Goal: Register for event/course

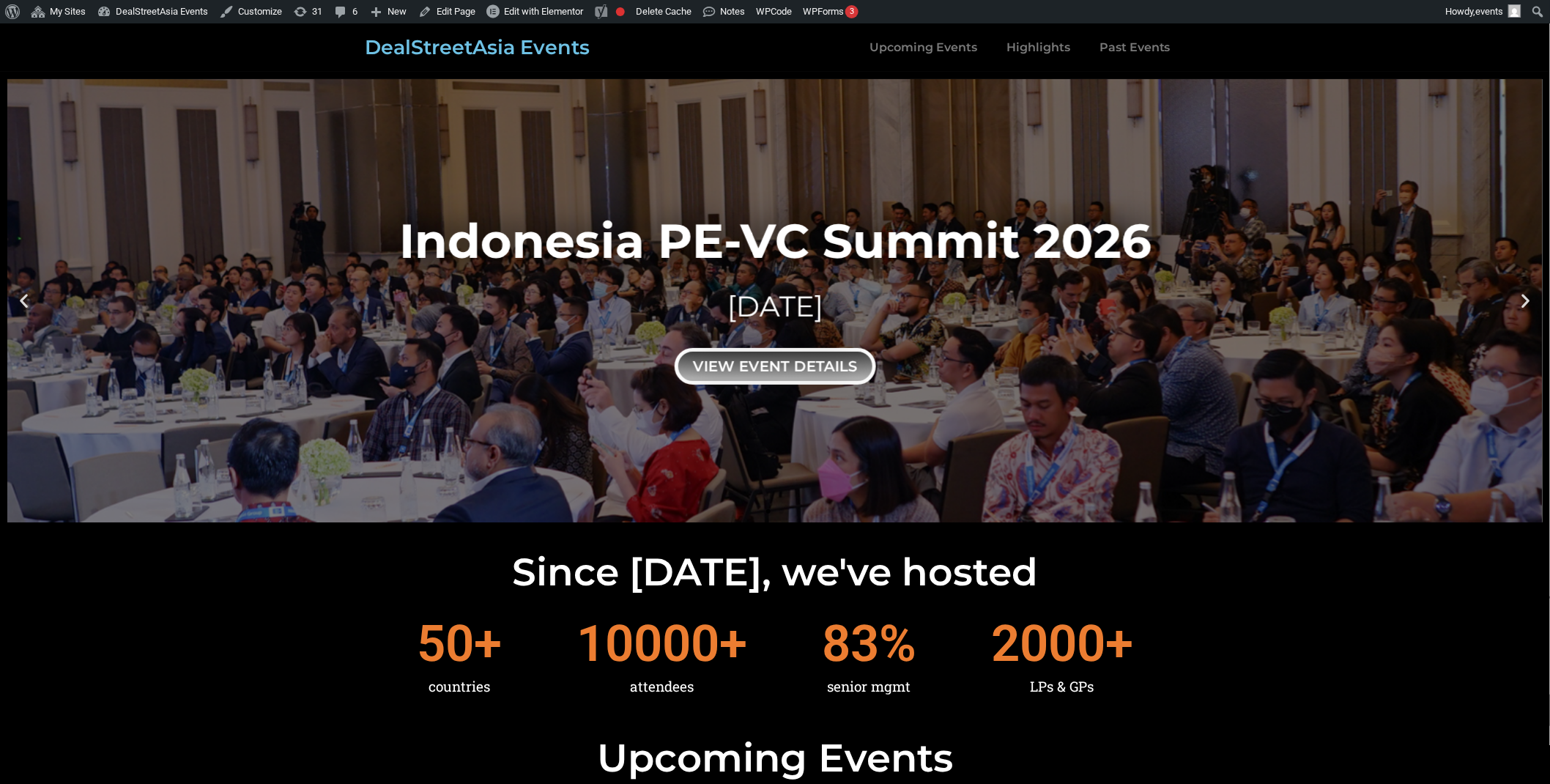
click at [745, 361] on div "view event details" at bounding box center [776, 366] width 202 height 36
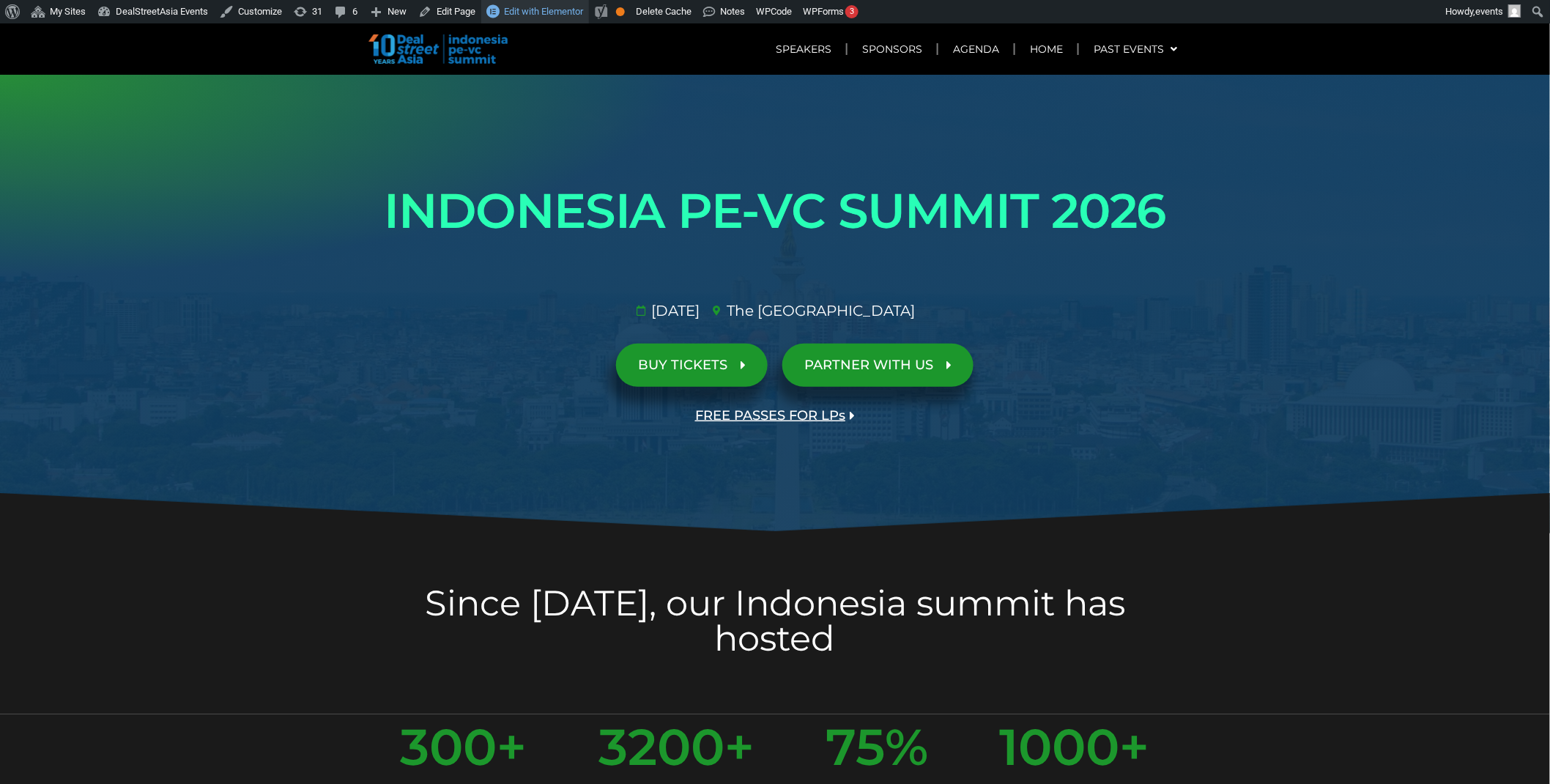
click at [561, 11] on span "Edit with Elementor" at bounding box center [543, 11] width 79 height 11
click at [752, 415] on span "FREE PASSES FOR LPs" at bounding box center [770, 416] width 150 height 14
click at [764, 415] on span "FREE PASSES FOR LPs" at bounding box center [770, 416] width 150 height 14
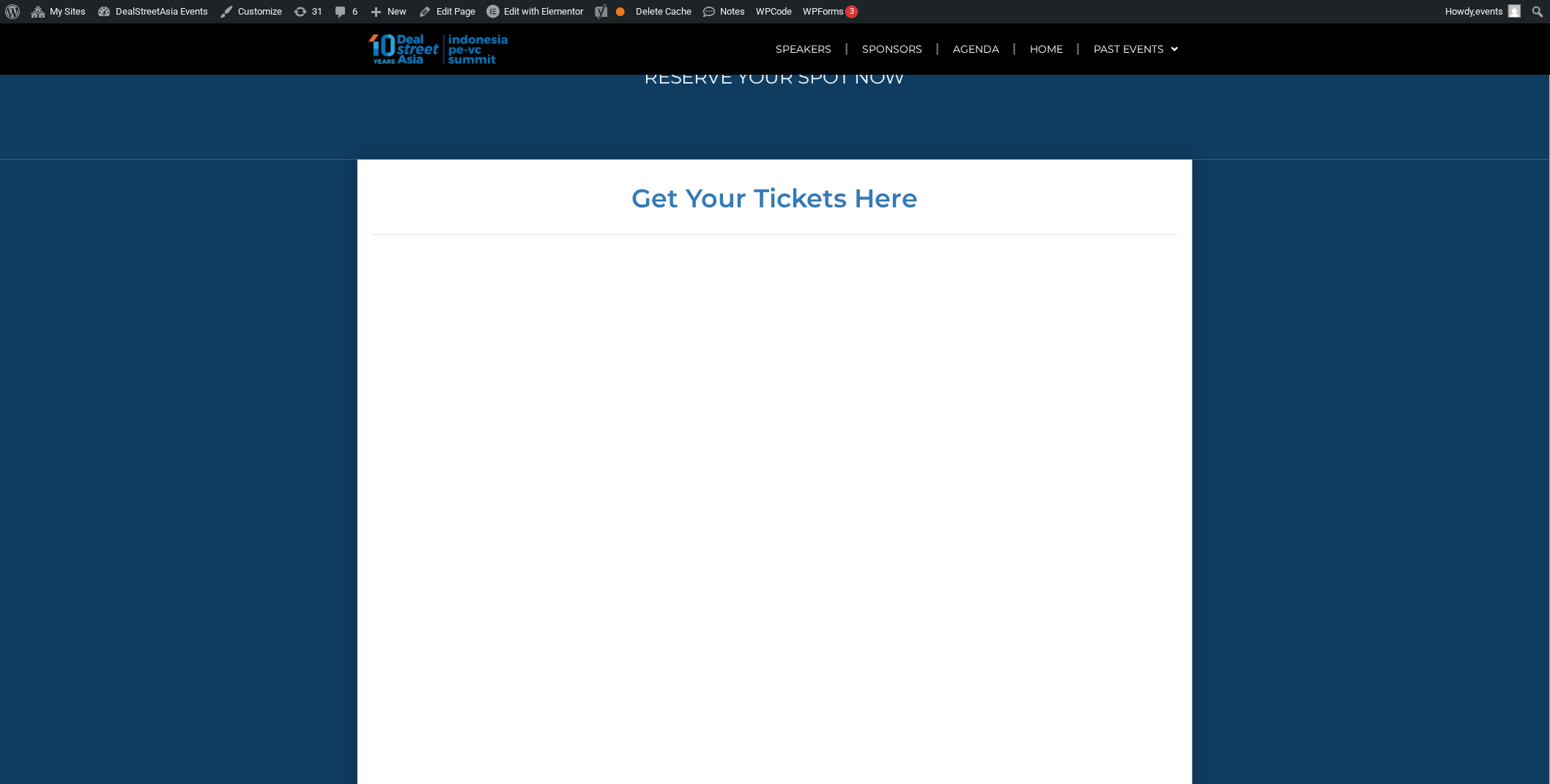
scroll to position [5882, 0]
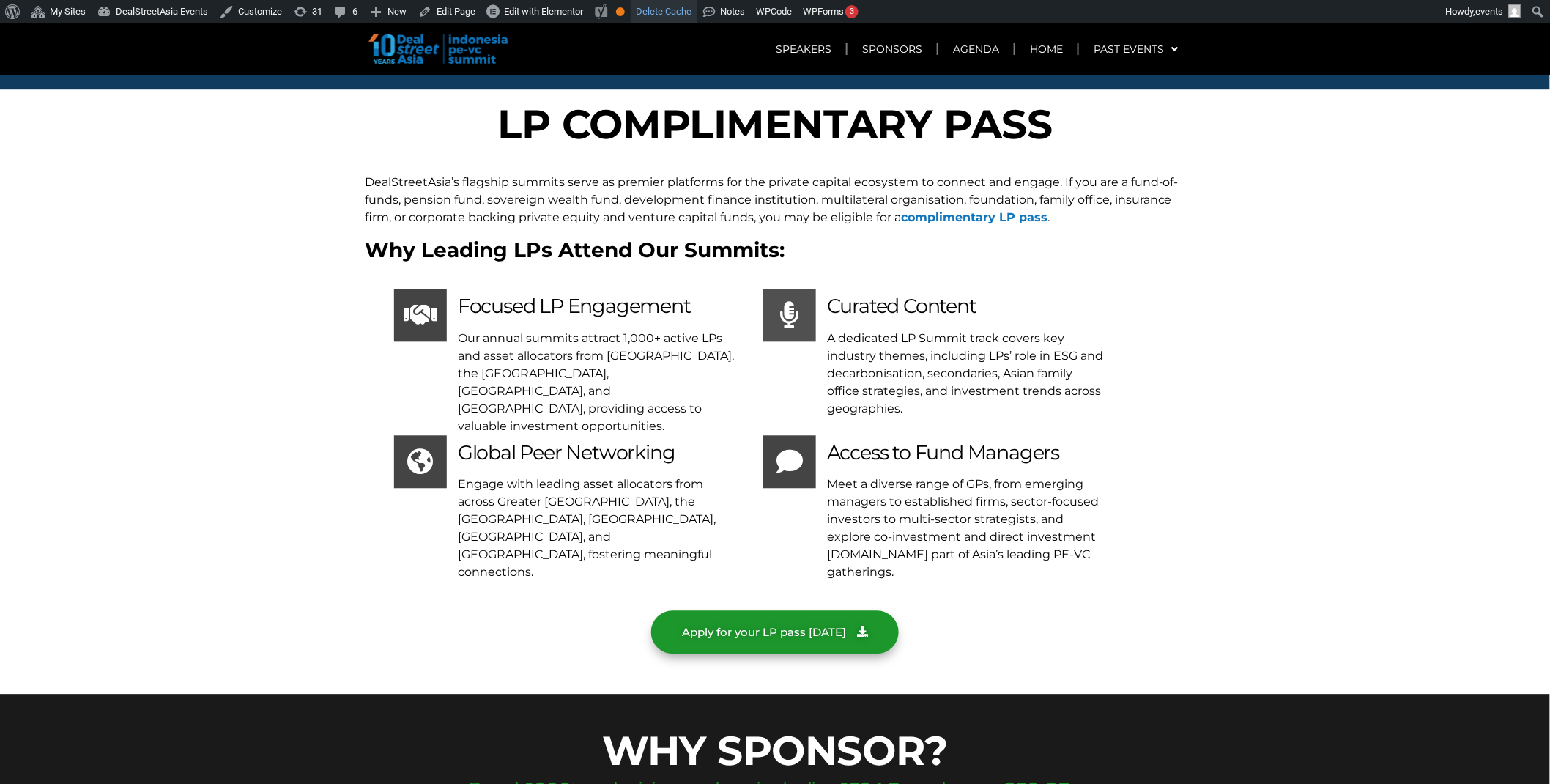
click at [663, 8] on link "Delete Cache" at bounding box center [664, 11] width 67 height 23
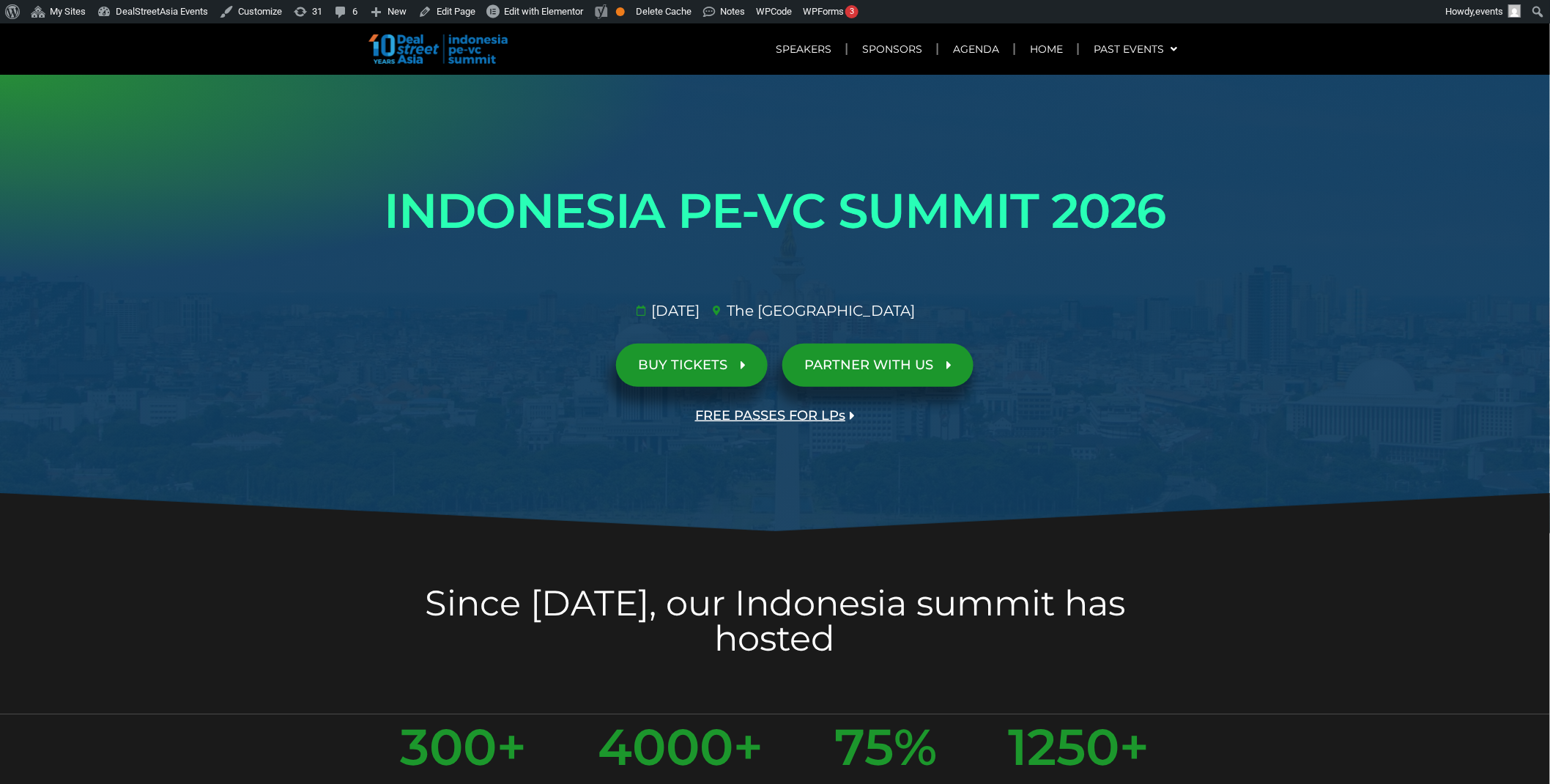
click at [767, 414] on span "FREE PASSES FOR LPs" at bounding box center [770, 416] width 150 height 14
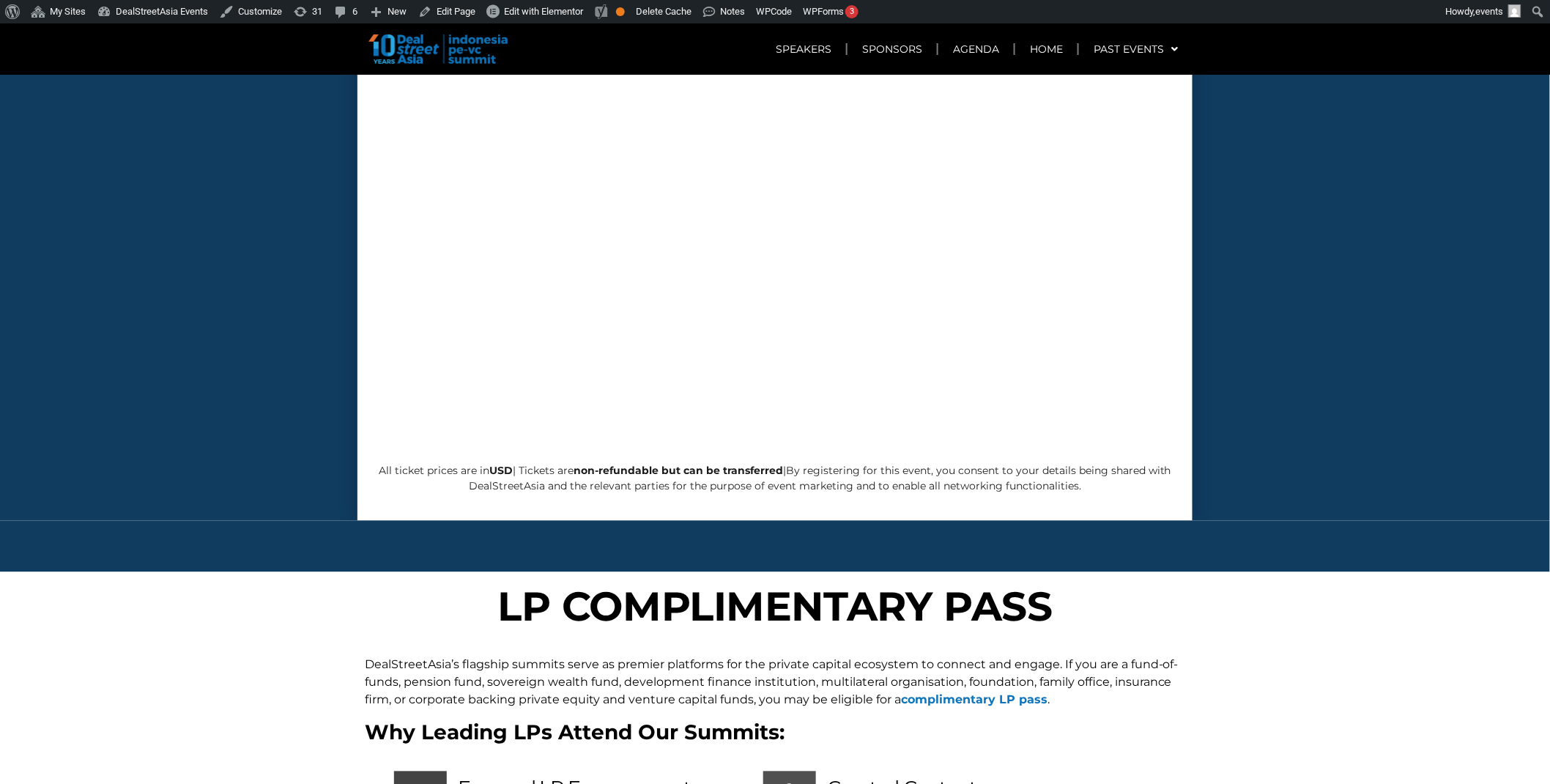
scroll to position [5882, 0]
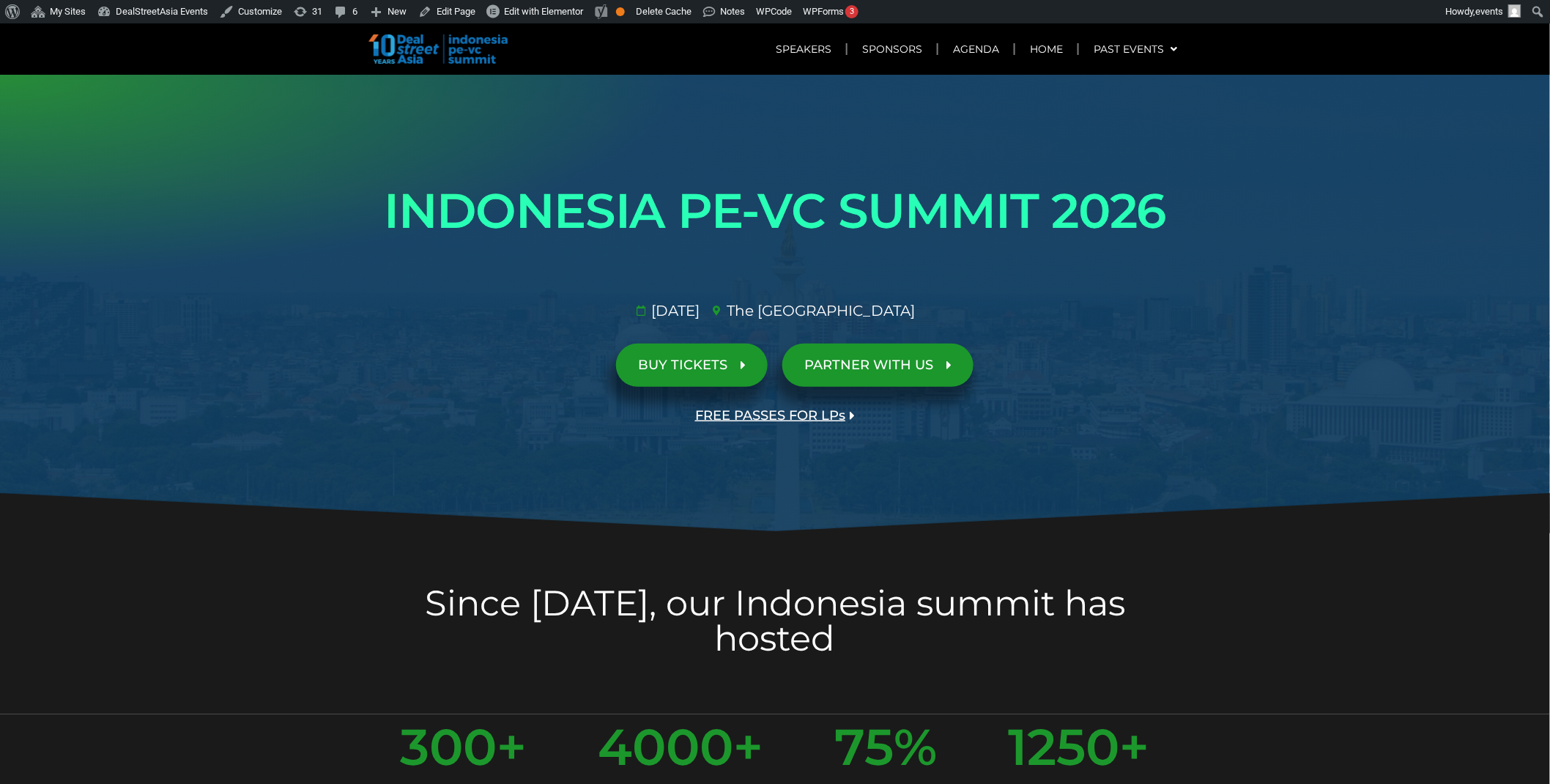
click at [808, 411] on span "FREE PASSES FOR LPs" at bounding box center [770, 416] width 150 height 14
click at [761, 421] on span "FREE PASSES FOR LPs" at bounding box center [770, 416] width 150 height 14
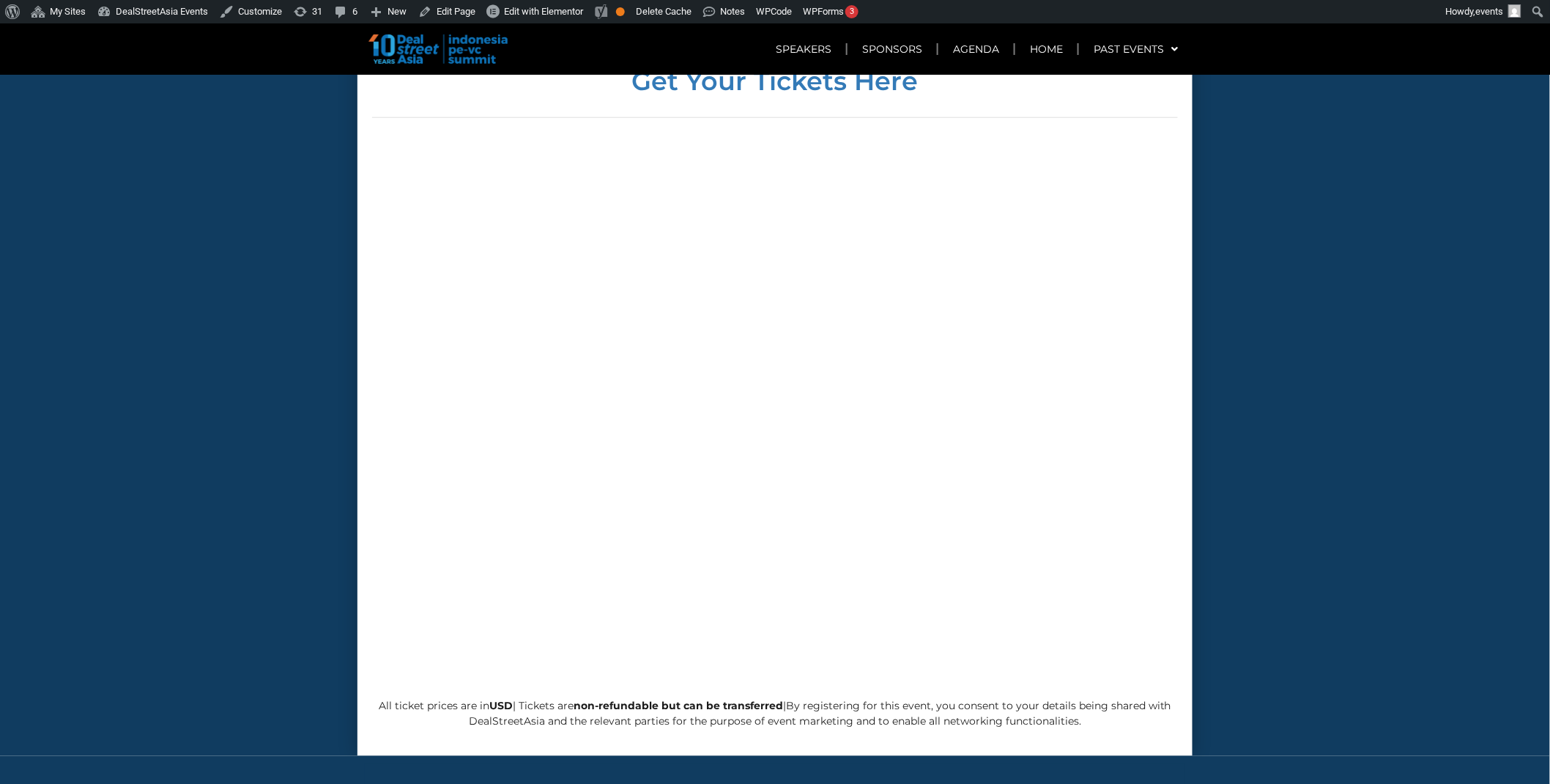
scroll to position [5882, 0]
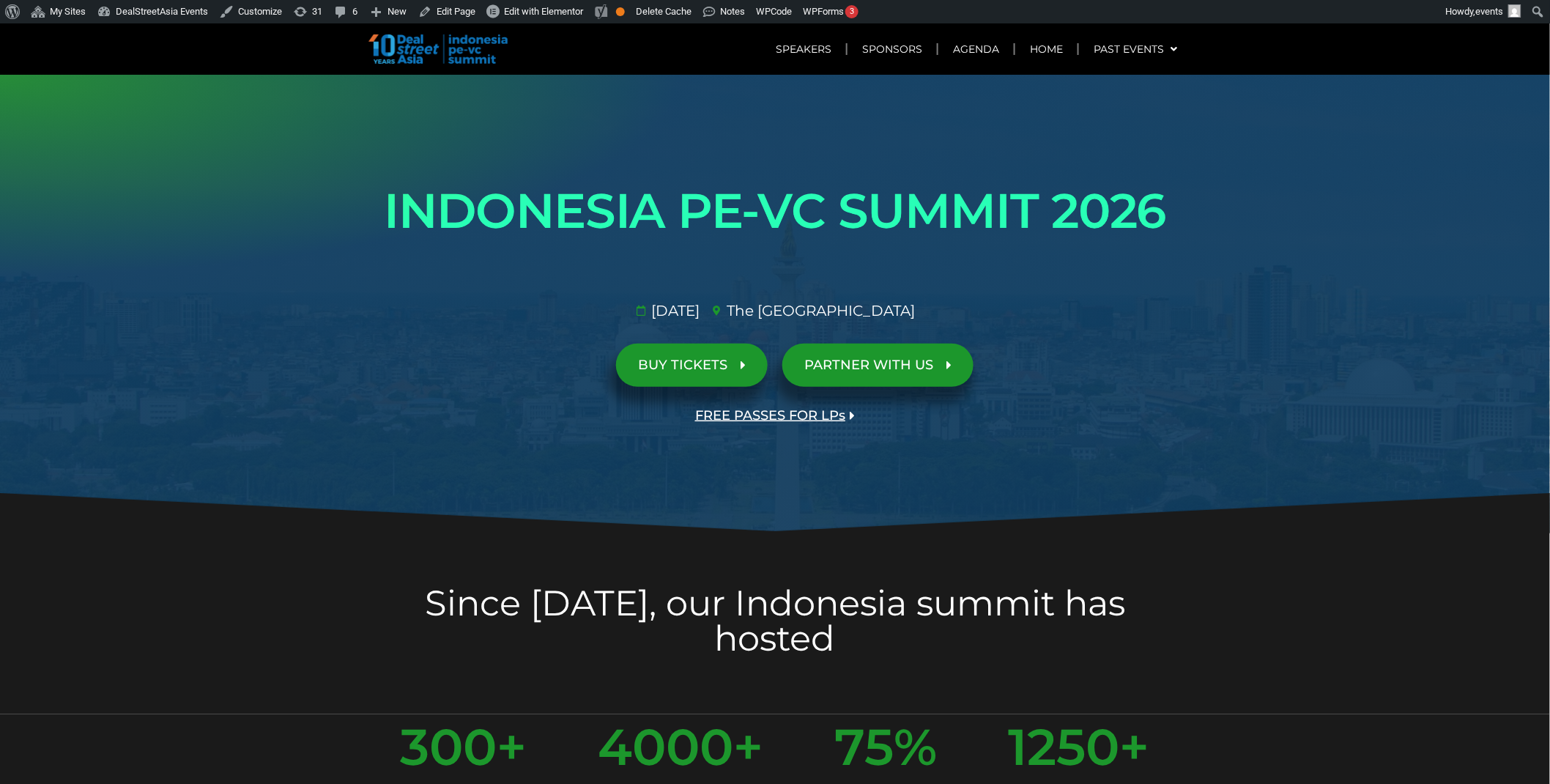
click at [793, 414] on span "FREE PASSES FOR LPs" at bounding box center [770, 416] width 150 height 14
click at [764, 421] on span "FREE PASSES FOR LPs" at bounding box center [770, 416] width 150 height 14
click at [762, 420] on span "FREE PASSES FOR LPs" at bounding box center [770, 416] width 150 height 14
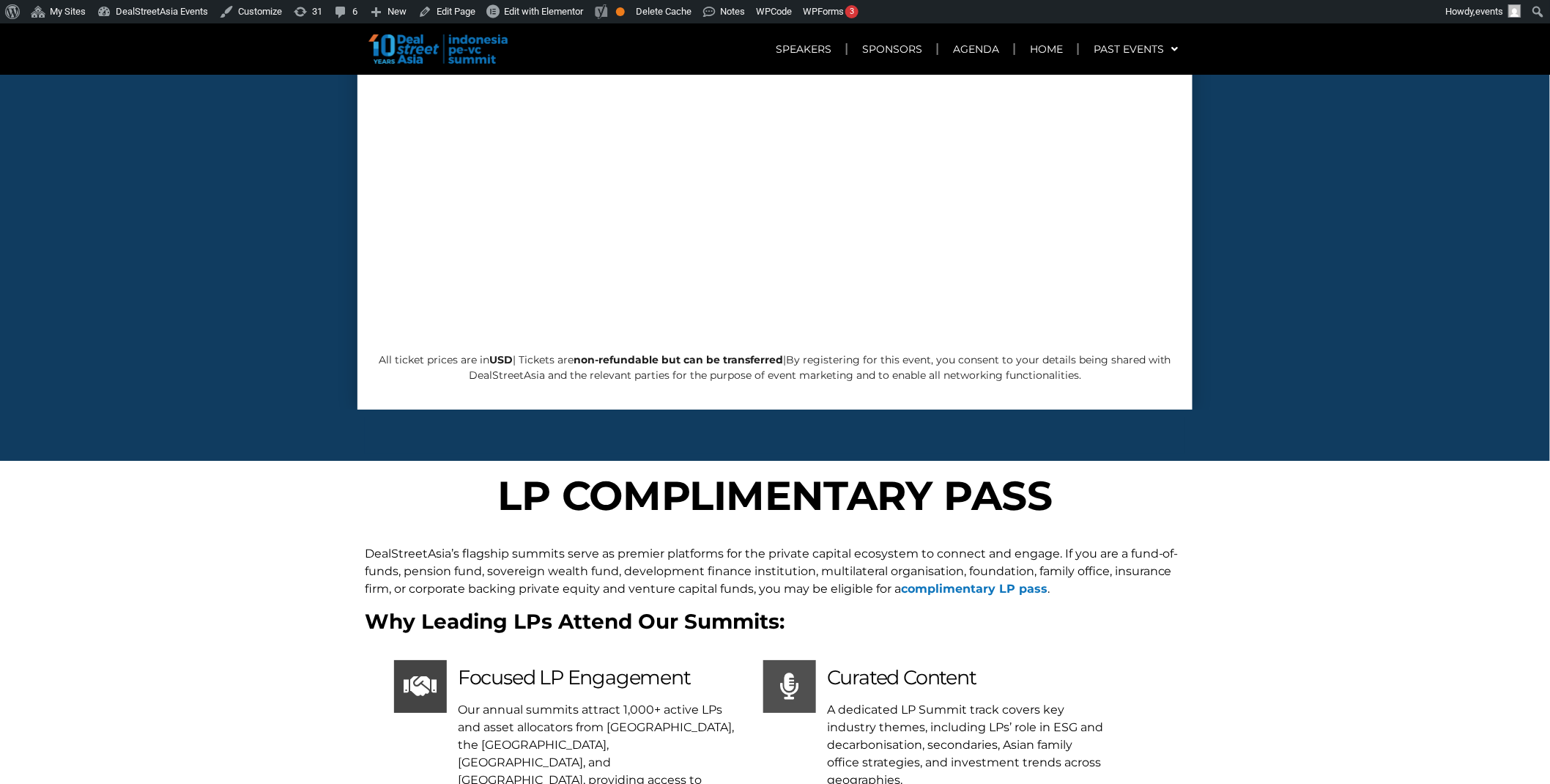
scroll to position [2328, 0]
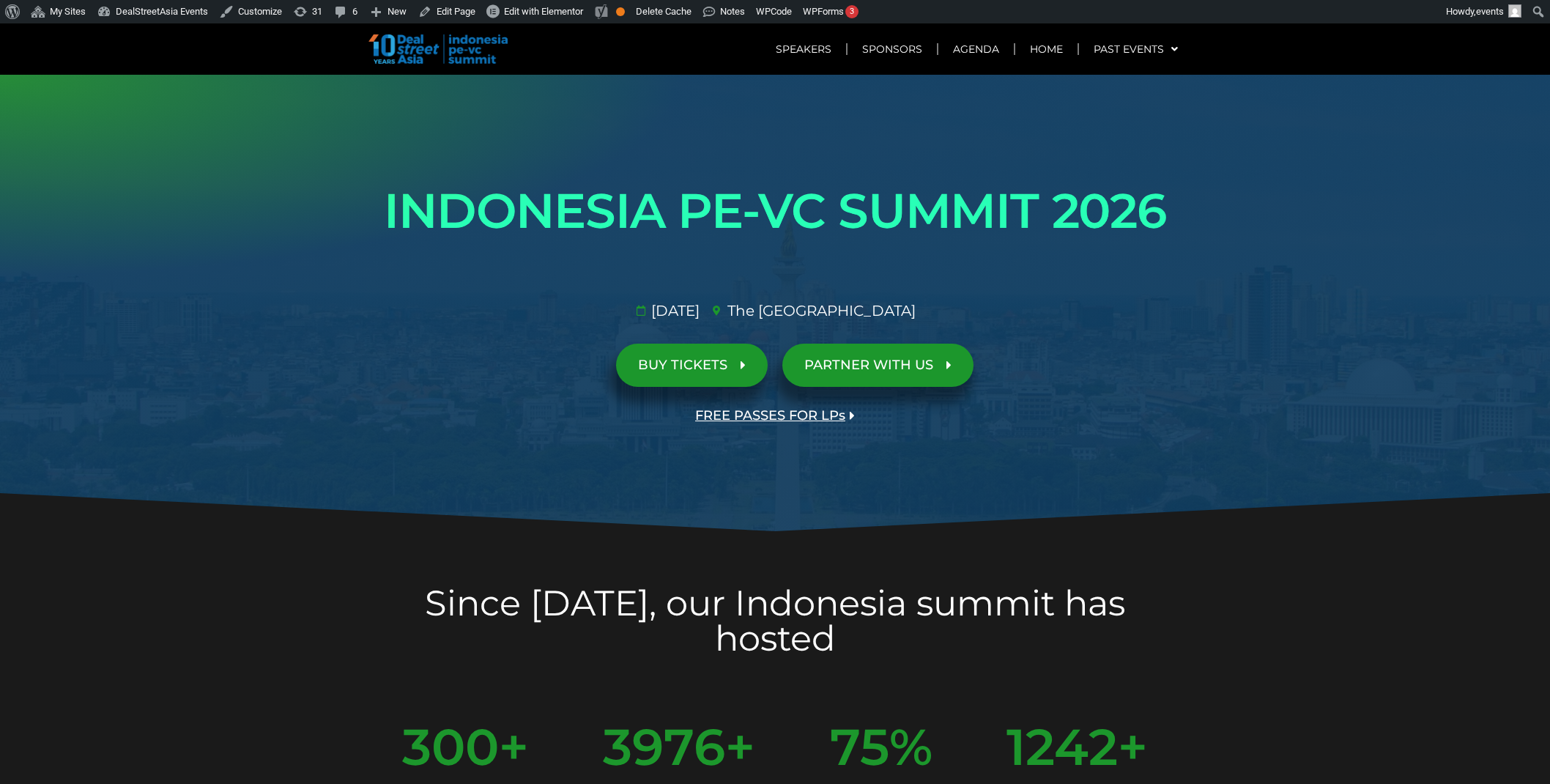
click at [742, 413] on span "FREE PASSES FOR LPs" at bounding box center [770, 416] width 150 height 14
click at [750, 416] on span "FREE PASSES FOR LPs" at bounding box center [770, 416] width 150 height 14
click at [758, 419] on span "FREE PASSES FOR LPs" at bounding box center [770, 416] width 150 height 14
click at [730, 419] on span "FREE PASSES FOR LPs" at bounding box center [770, 416] width 150 height 14
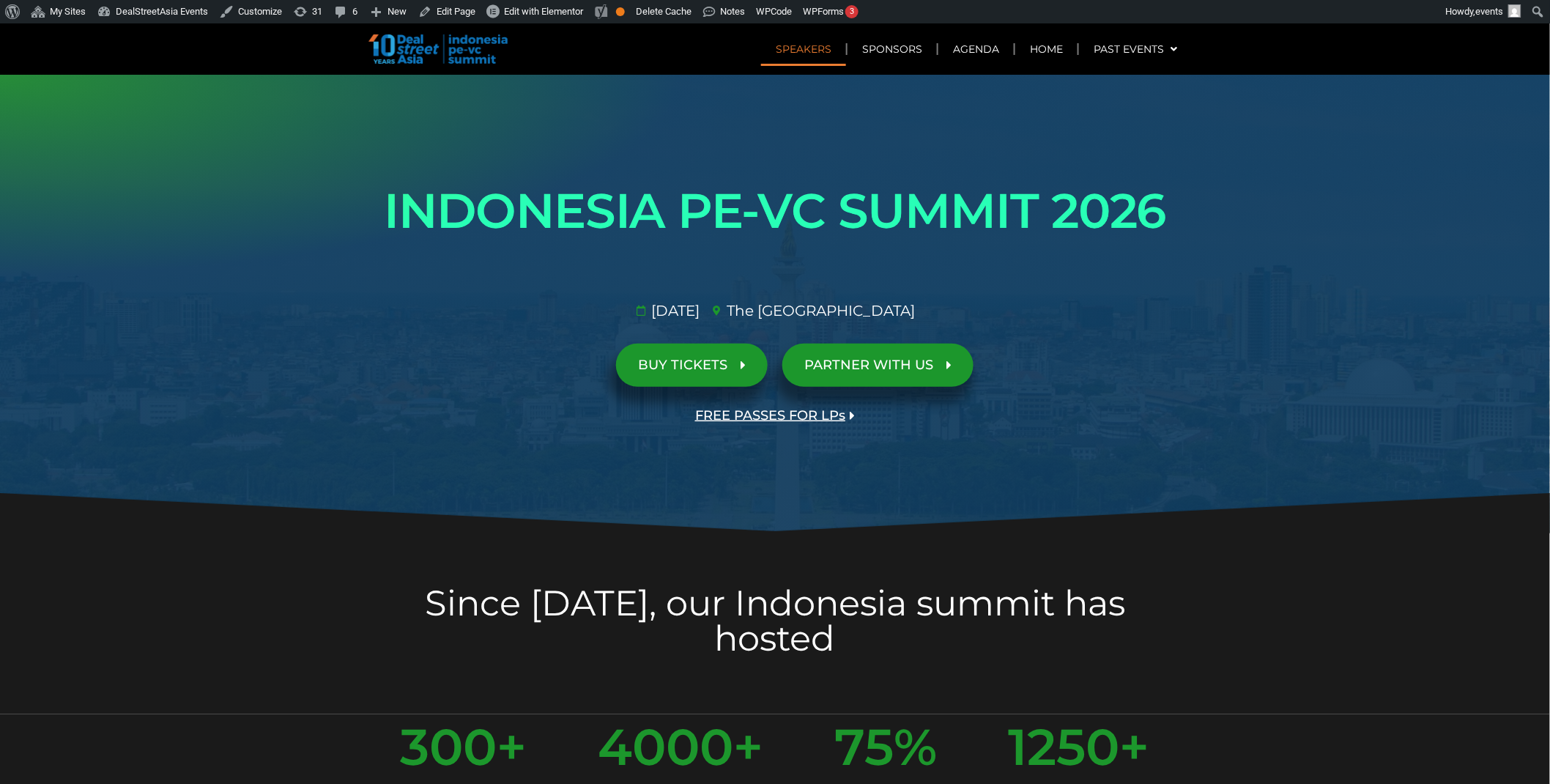
click at [767, 418] on span "FREE PASSES FOR LPs" at bounding box center [770, 416] width 150 height 14
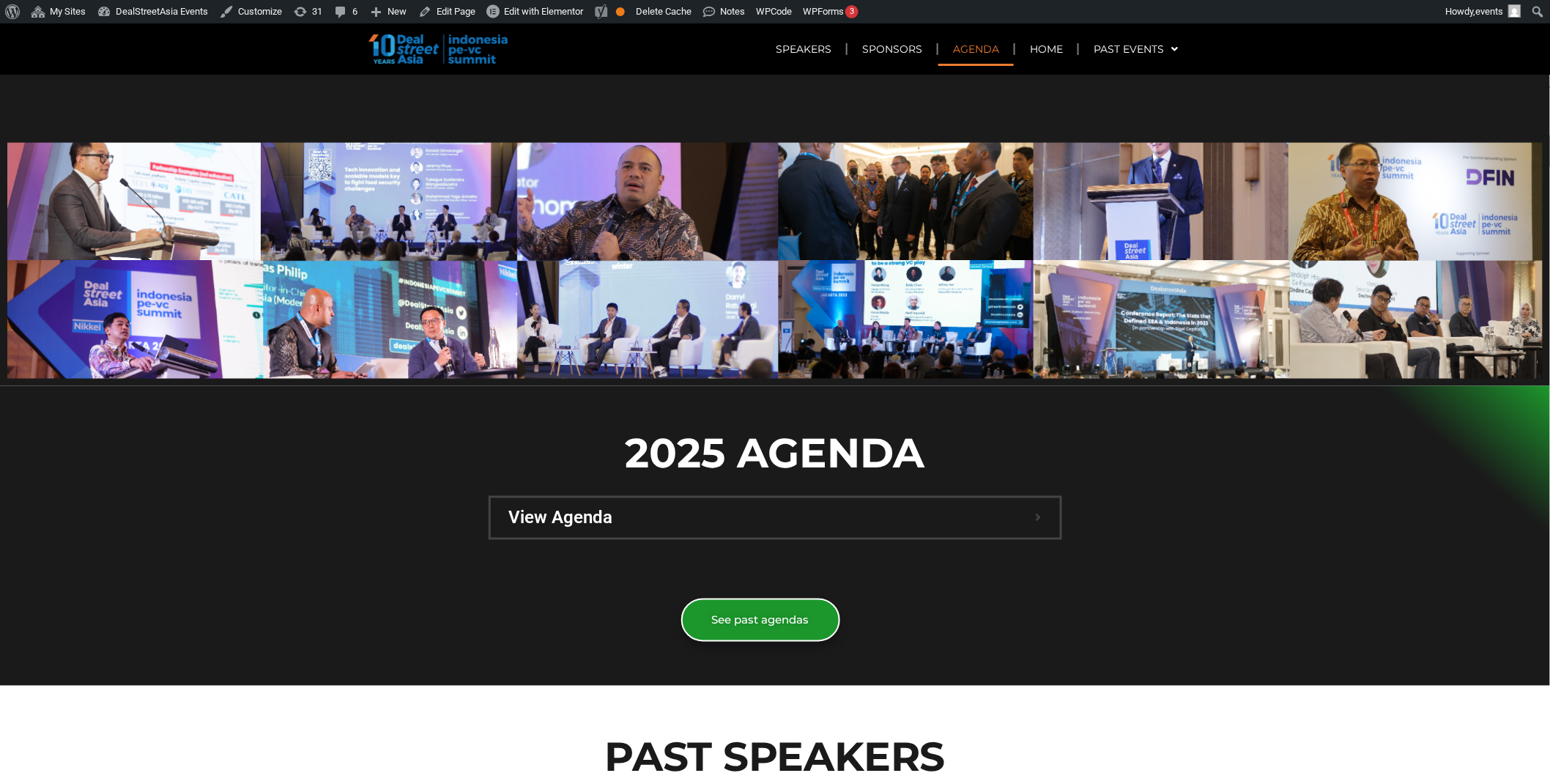
scroll to position [879, 0]
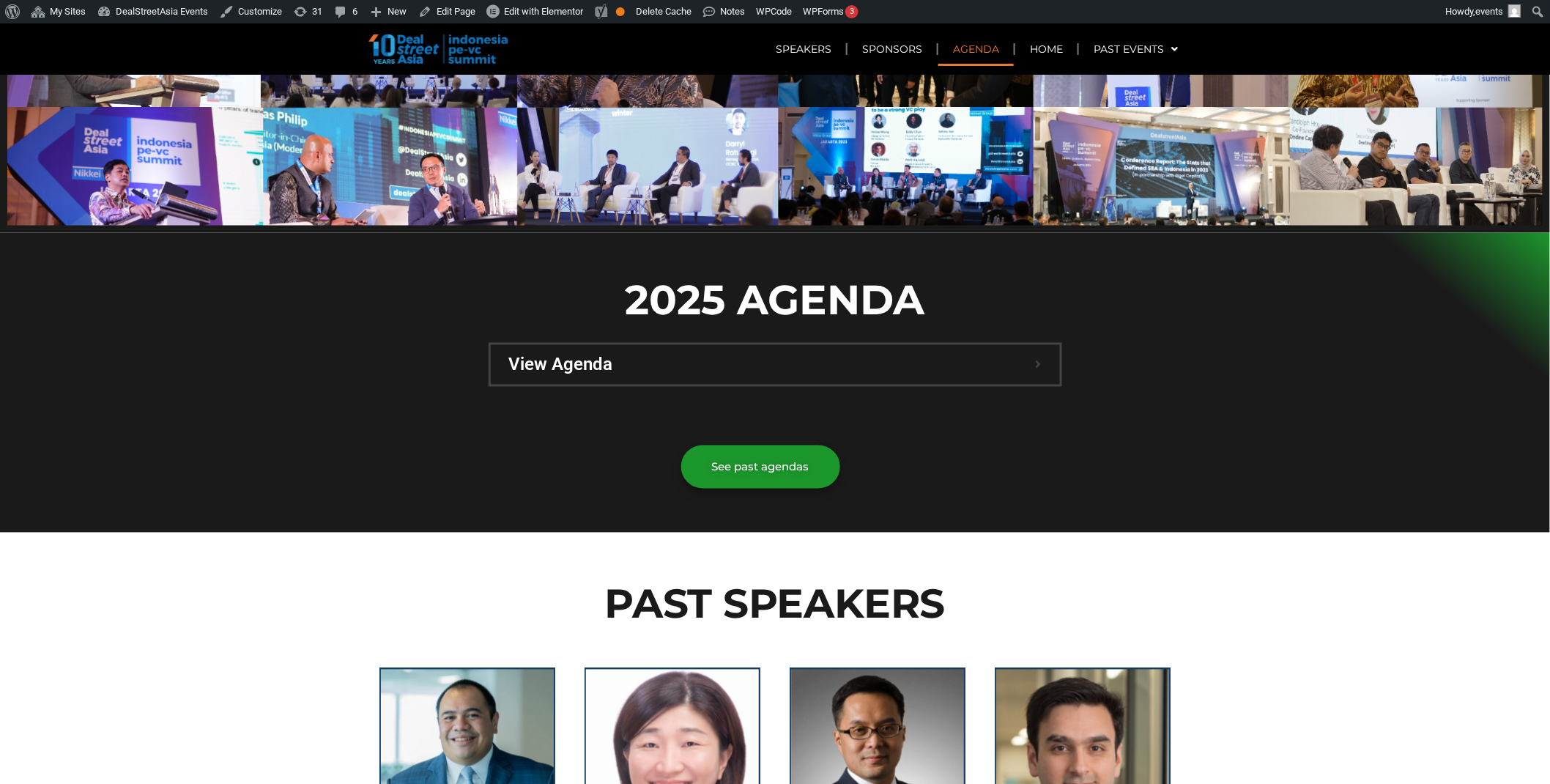
click at [929, 356] on span "View Agenda" at bounding box center [772, 364] width 527 height 17
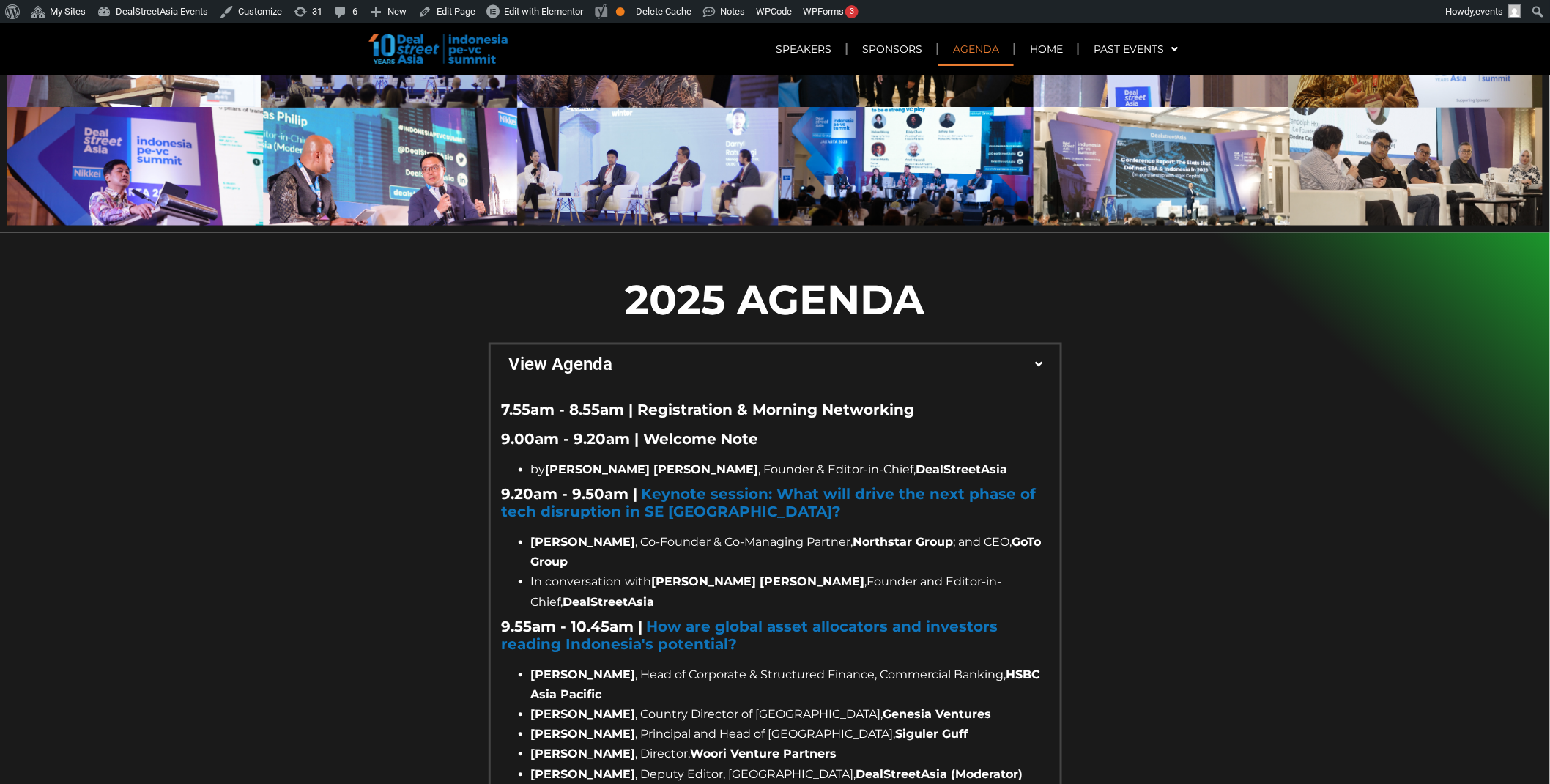
click at [929, 356] on span "View Agenda" at bounding box center [772, 364] width 527 height 17
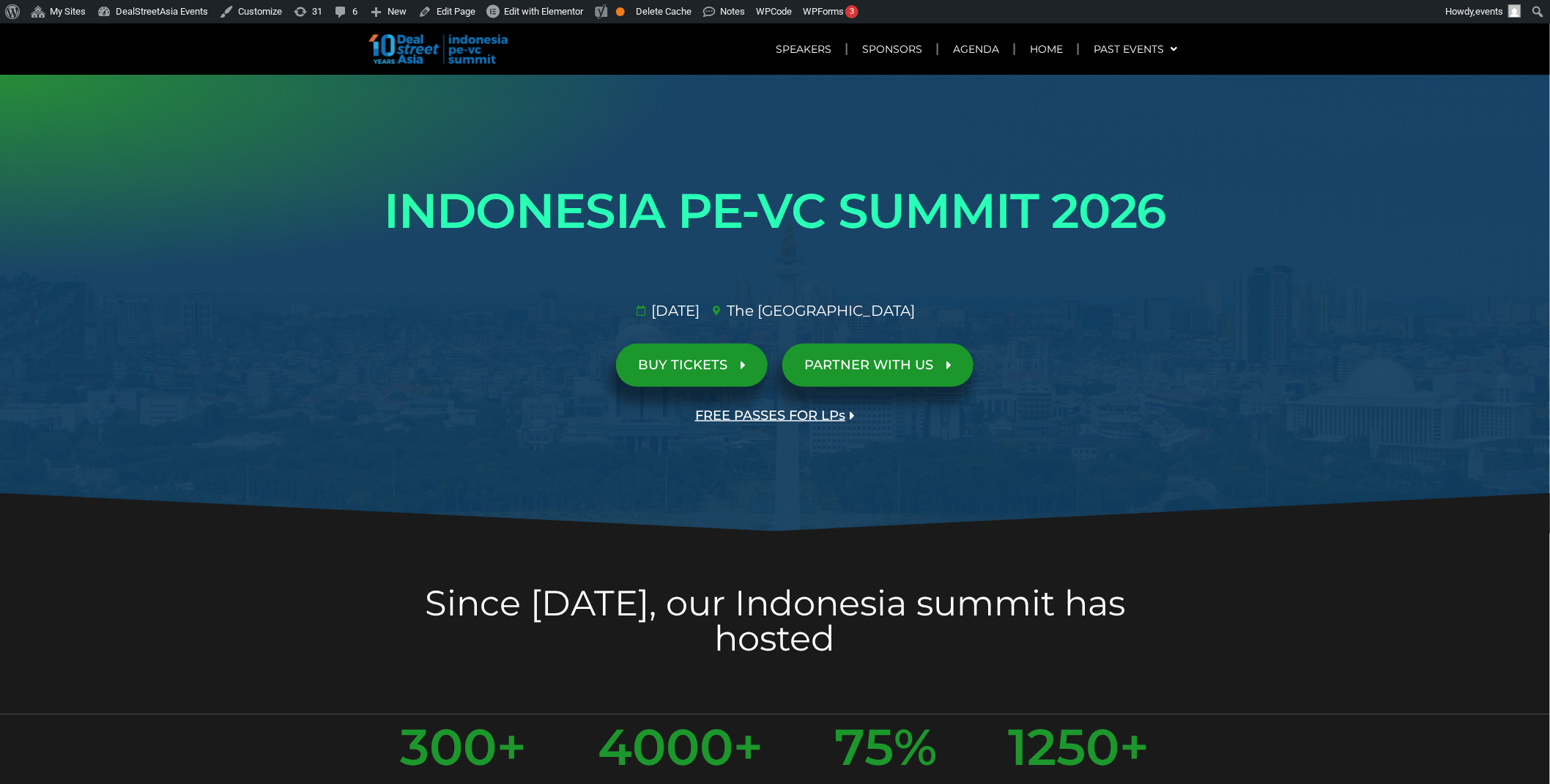
click at [781, 409] on span "FREE PASSES FOR LPs" at bounding box center [770, 416] width 150 height 14
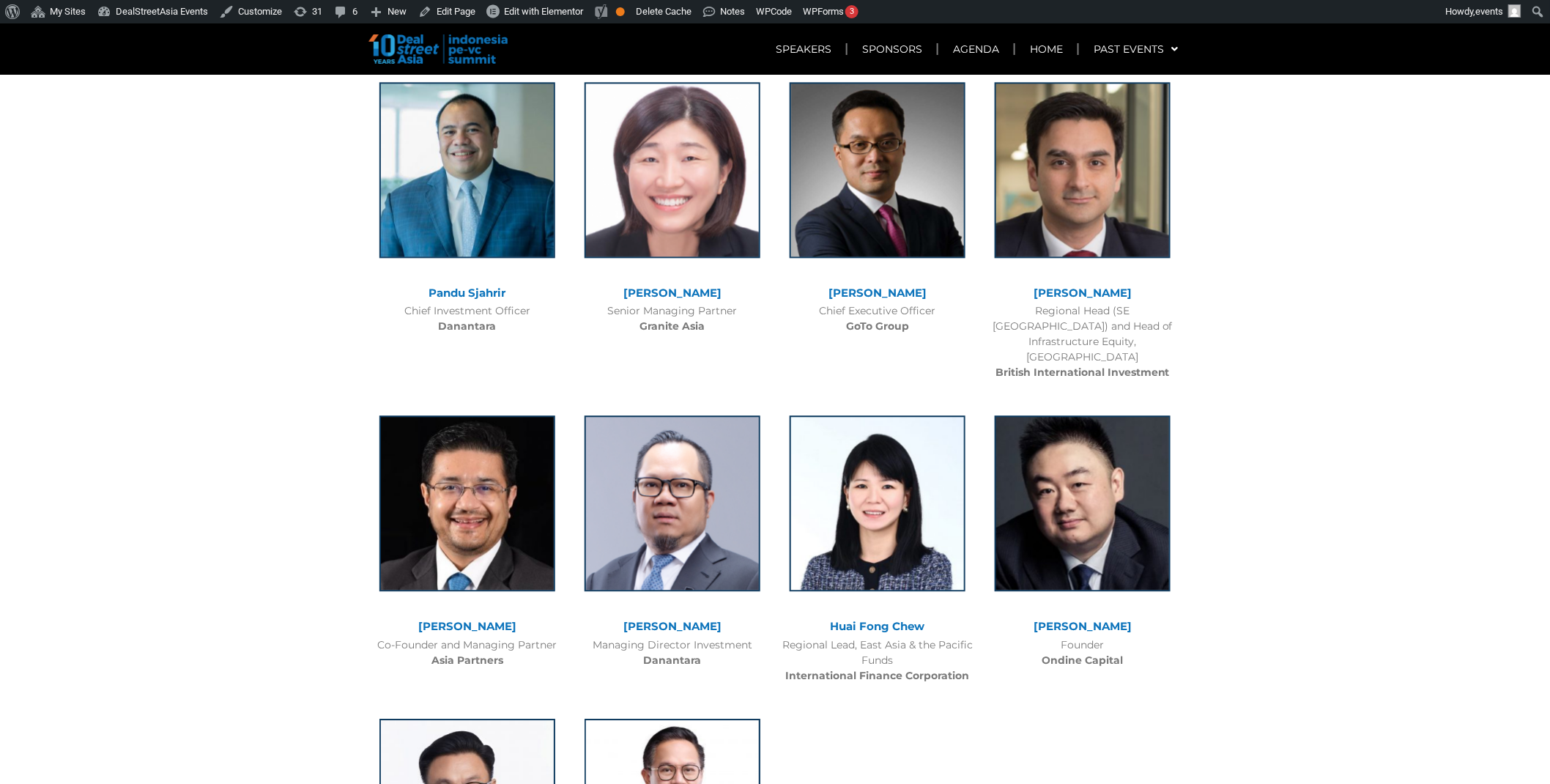
scroll to position [2051, 0]
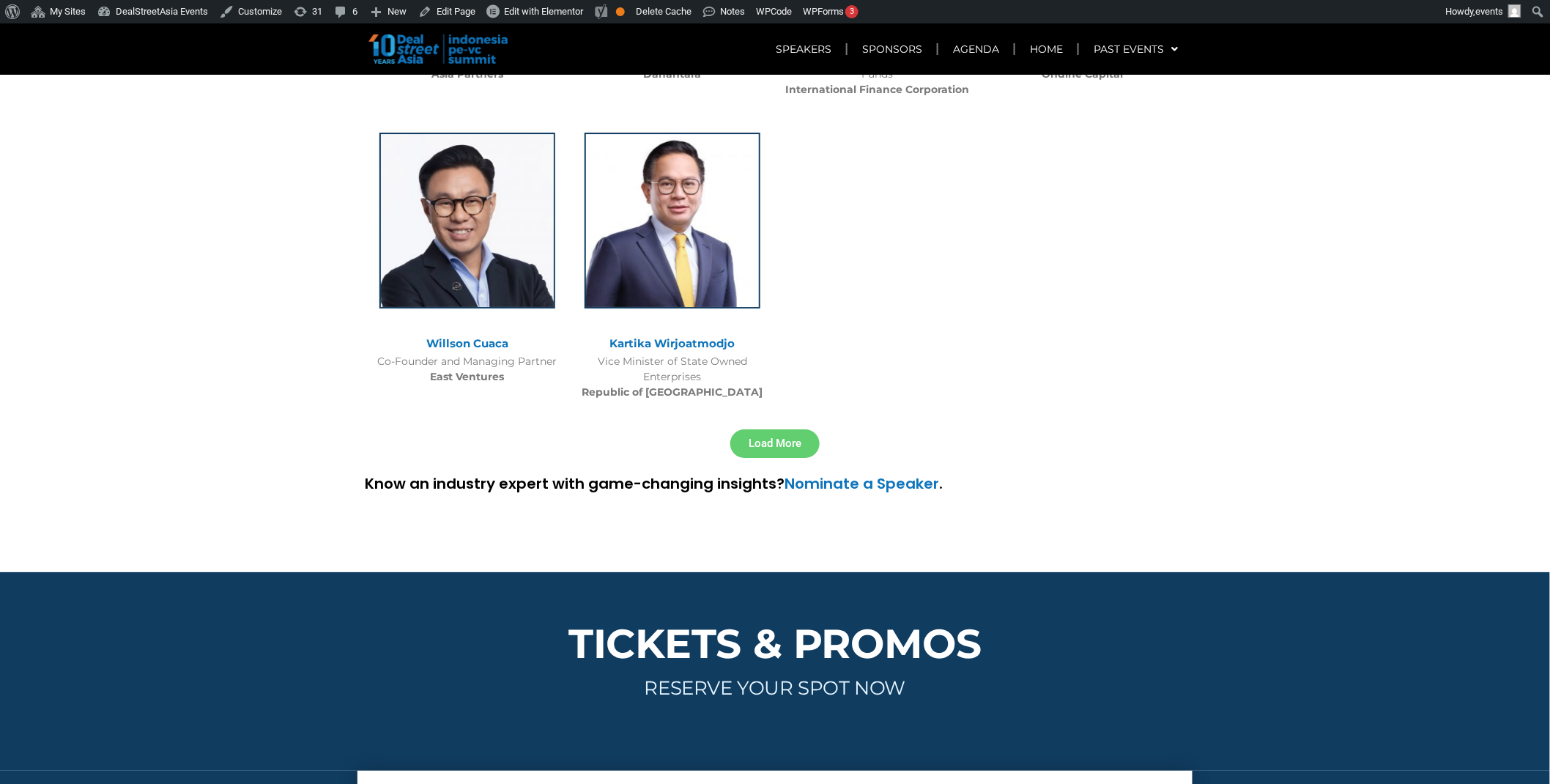
click at [792, 438] on span "Load More" at bounding box center [775, 443] width 53 height 11
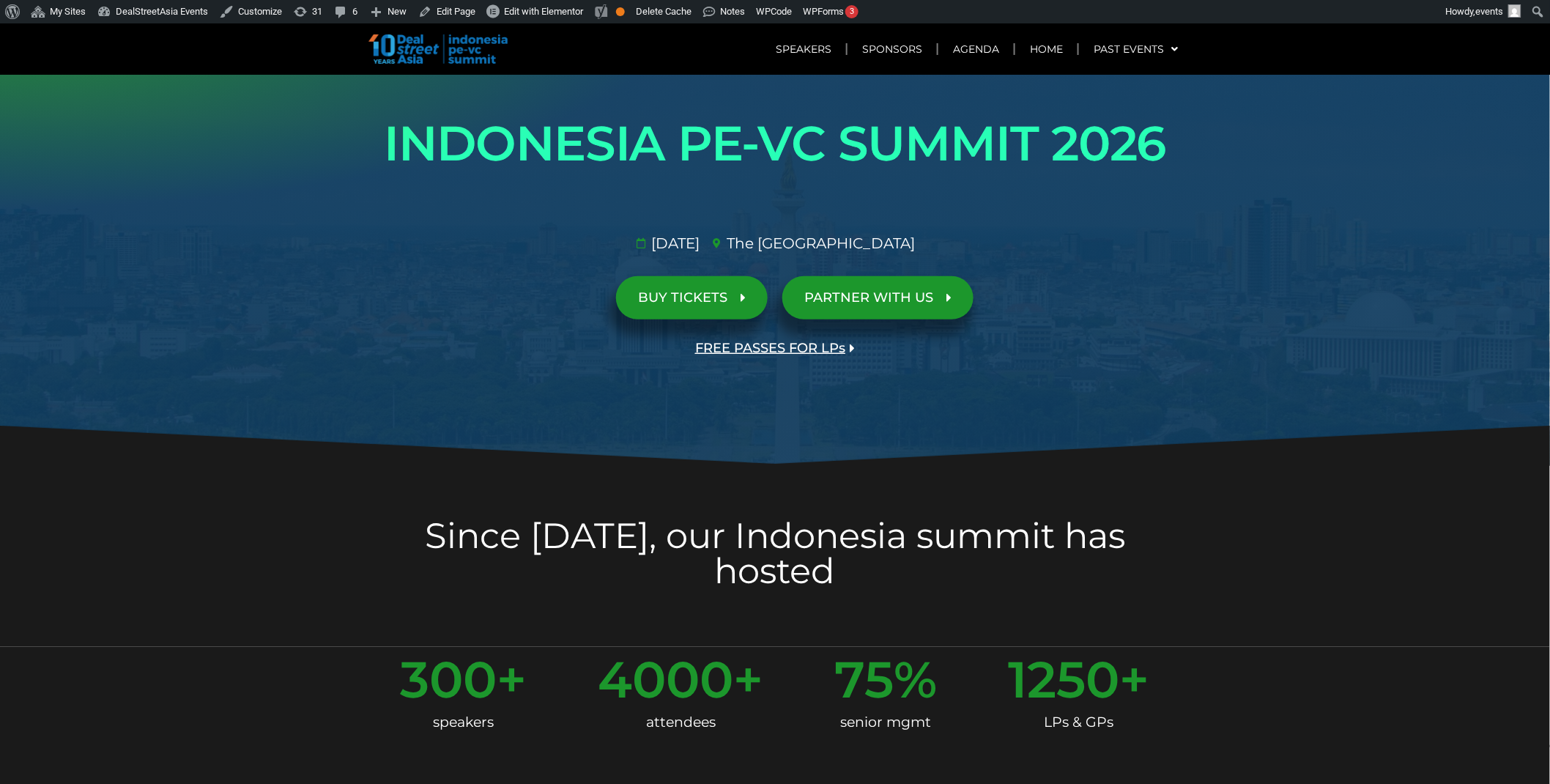
scroll to position [0, 0]
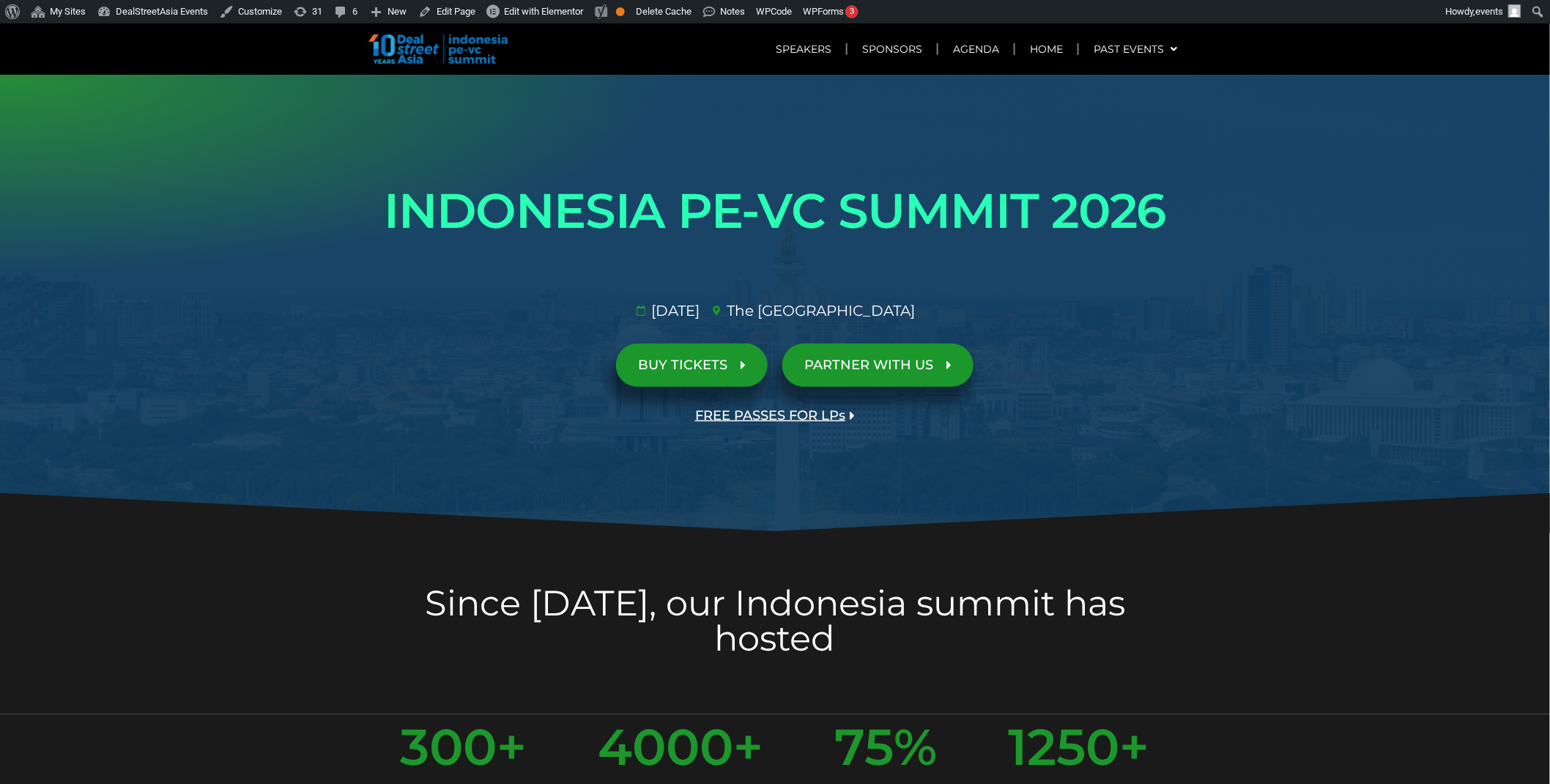
click at [773, 411] on span "FREE PASSES FOR LPs" at bounding box center [770, 416] width 150 height 14
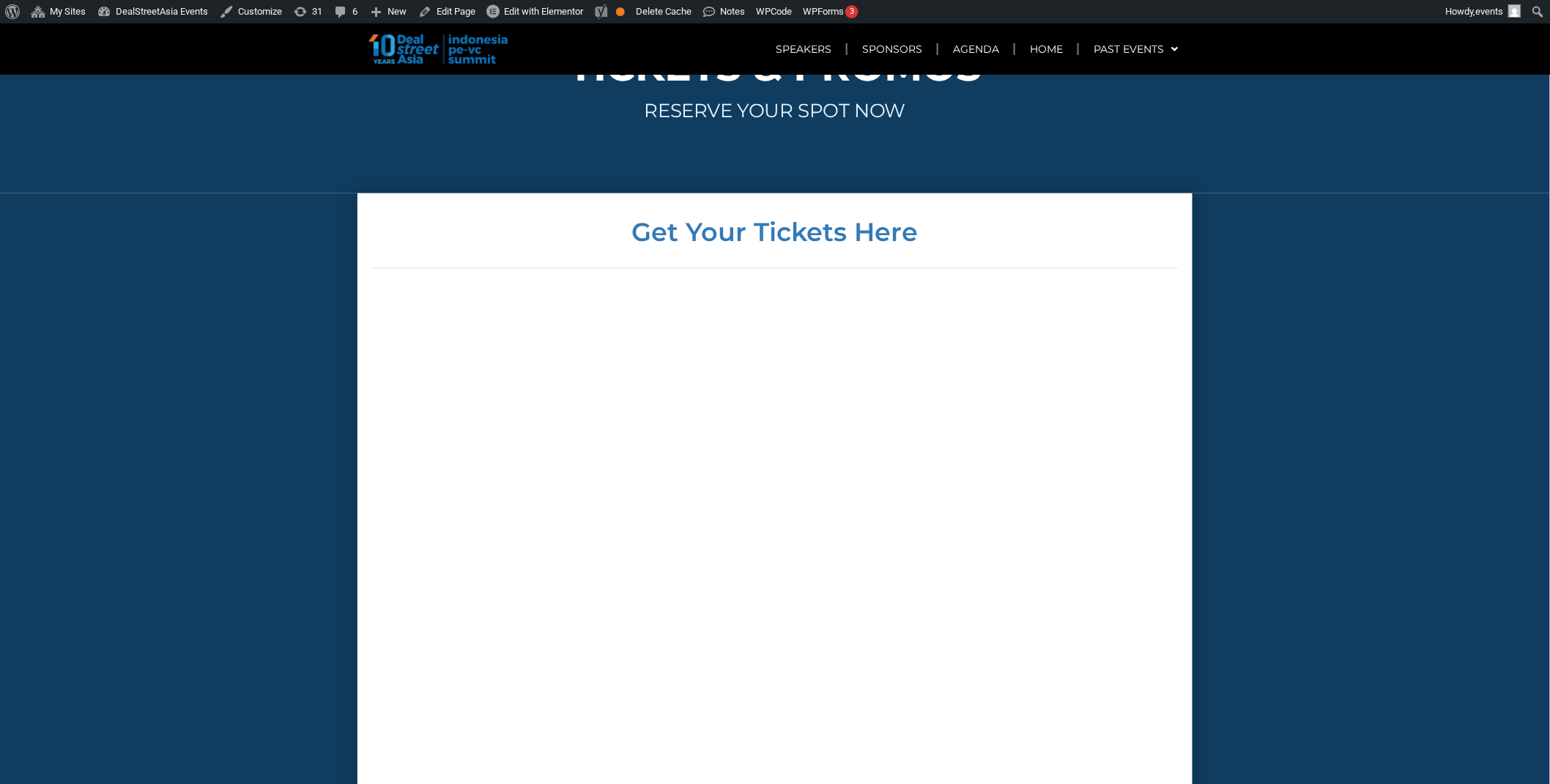
scroll to position [4115, 0]
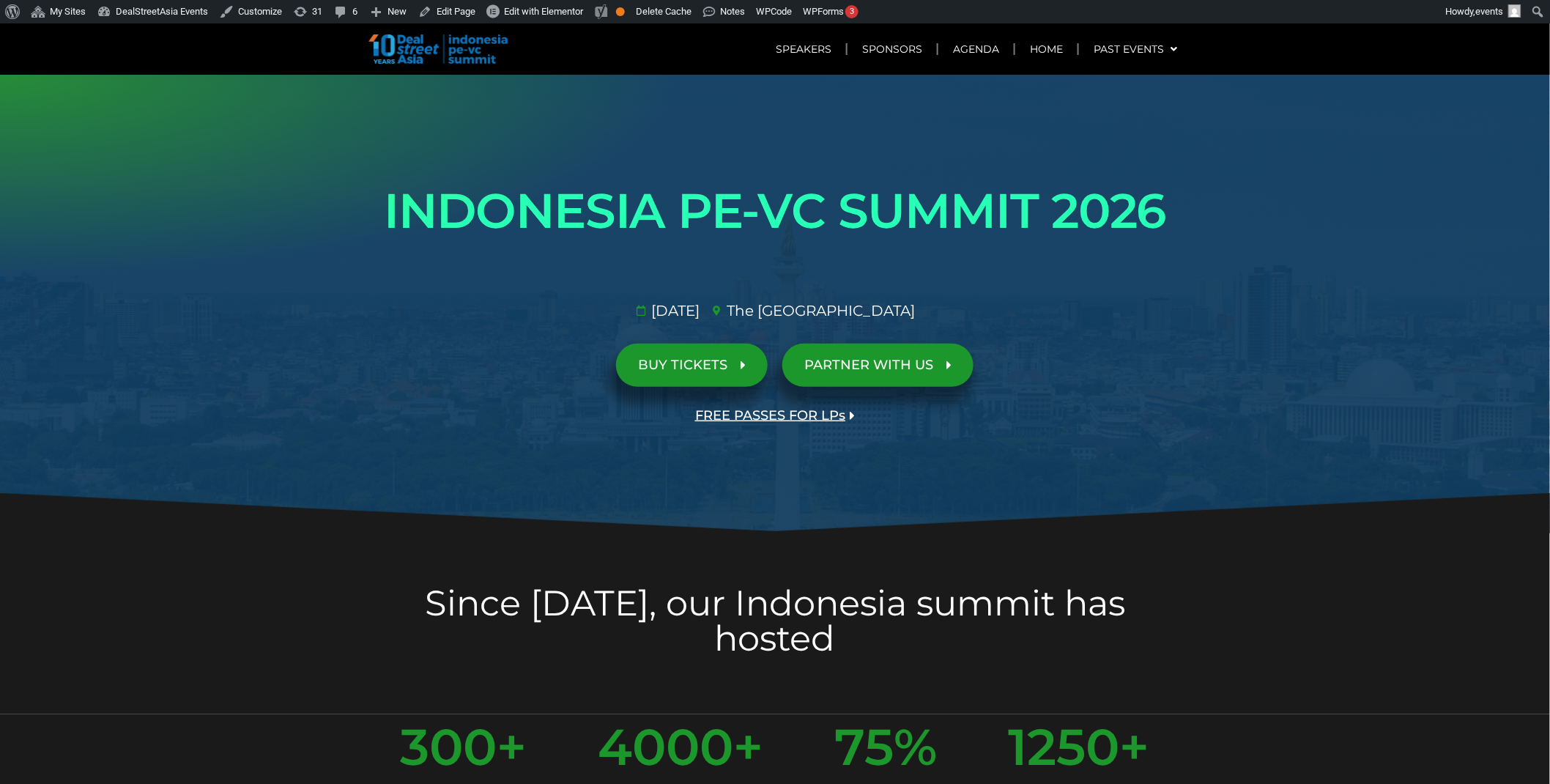
click at [759, 416] on span "FREE PASSES FOR LPs" at bounding box center [770, 416] width 150 height 14
click at [705, 426] on link "FREE PASSES FOR LPs" at bounding box center [775, 415] width 204 height 43
click at [772, 417] on span "FREE PASSES FOR LPs" at bounding box center [770, 416] width 150 height 14
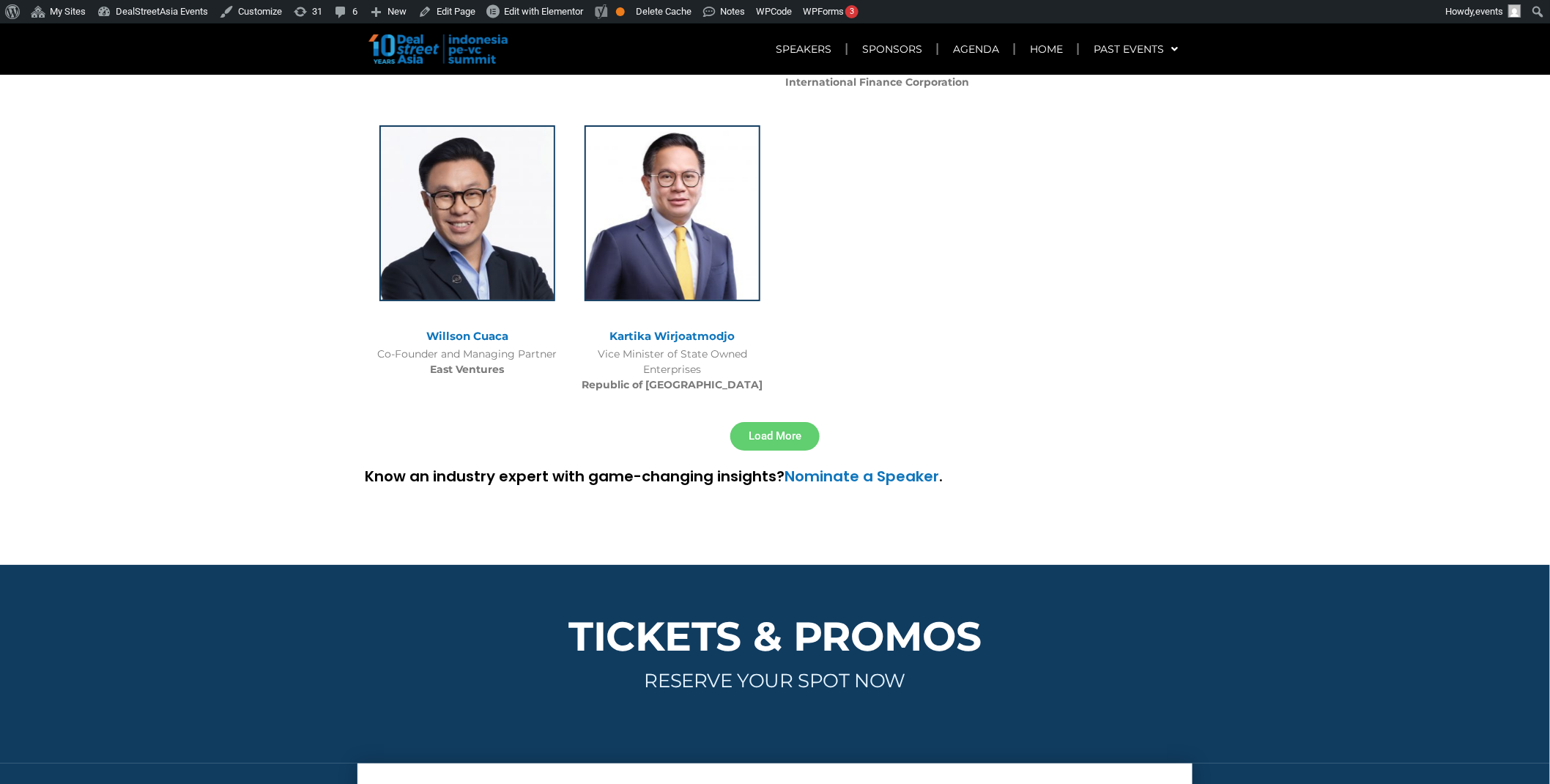
scroll to position [240, 0]
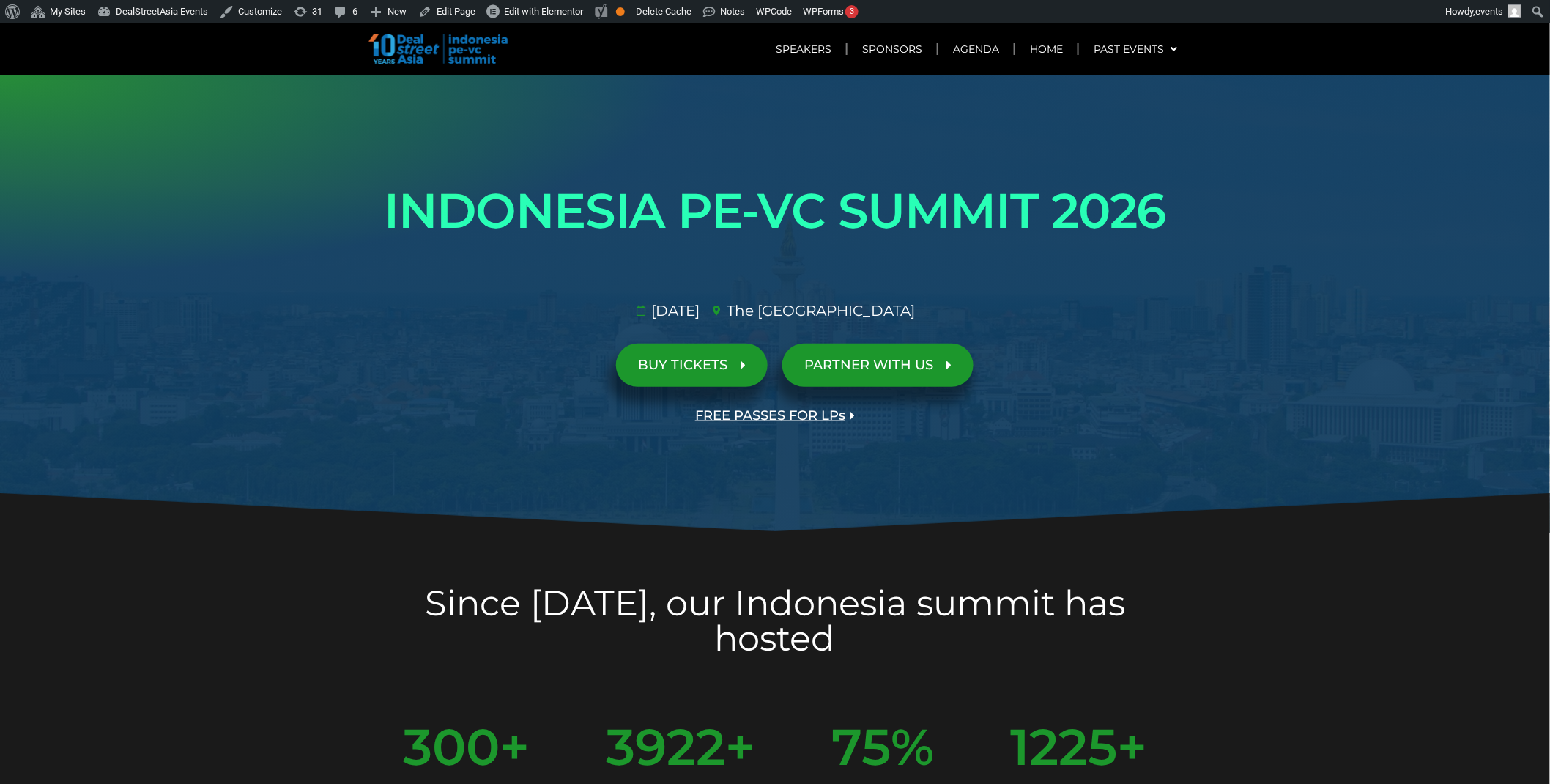
click at [793, 417] on span "FREE PASSES FOR LPs" at bounding box center [770, 416] width 150 height 14
click at [800, 413] on span "FREE PASSES FOR LPs" at bounding box center [770, 416] width 150 height 14
click at [730, 409] on span "FREE PASSES FOR LPs" at bounding box center [770, 416] width 150 height 14
click at [771, 409] on span "FREE PASSES FOR LPs" at bounding box center [770, 416] width 150 height 14
click at [764, 415] on span "FREE PASSES FOR LPs" at bounding box center [770, 416] width 150 height 14
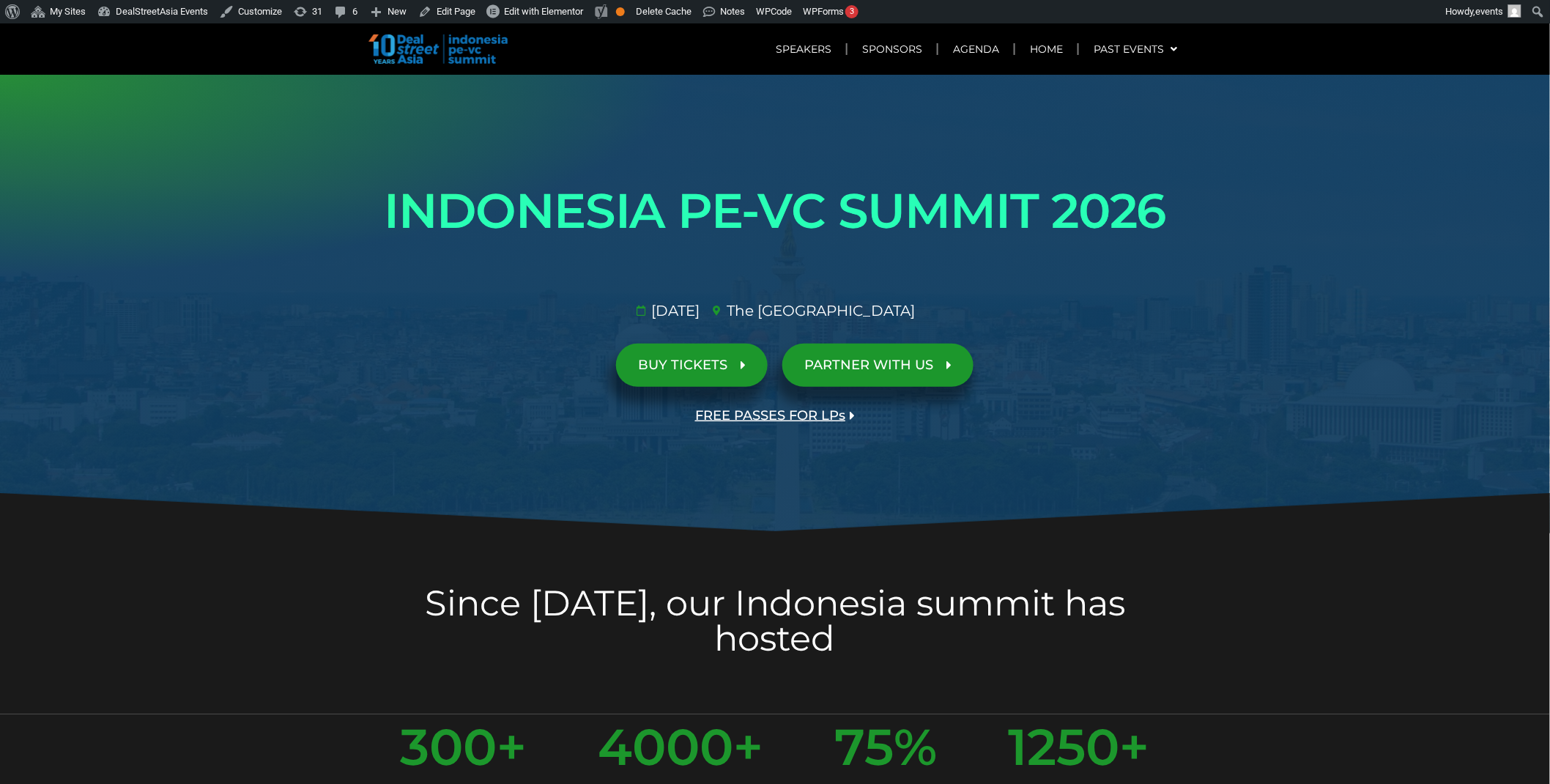
click at [735, 422] on span "FREE PASSES FOR LPs" at bounding box center [770, 416] width 150 height 14
click at [767, 423] on link "FREE PASSES FOR LPs" at bounding box center [775, 415] width 204 height 43
click at [774, 413] on span "FREE PASSES FOR LPs" at bounding box center [770, 416] width 150 height 14
click at [750, 415] on span "FREE PASSES FOR LPs" at bounding box center [770, 416] width 150 height 14
click at [792, 411] on span "FREE PASSES FOR LPs" at bounding box center [770, 416] width 150 height 14
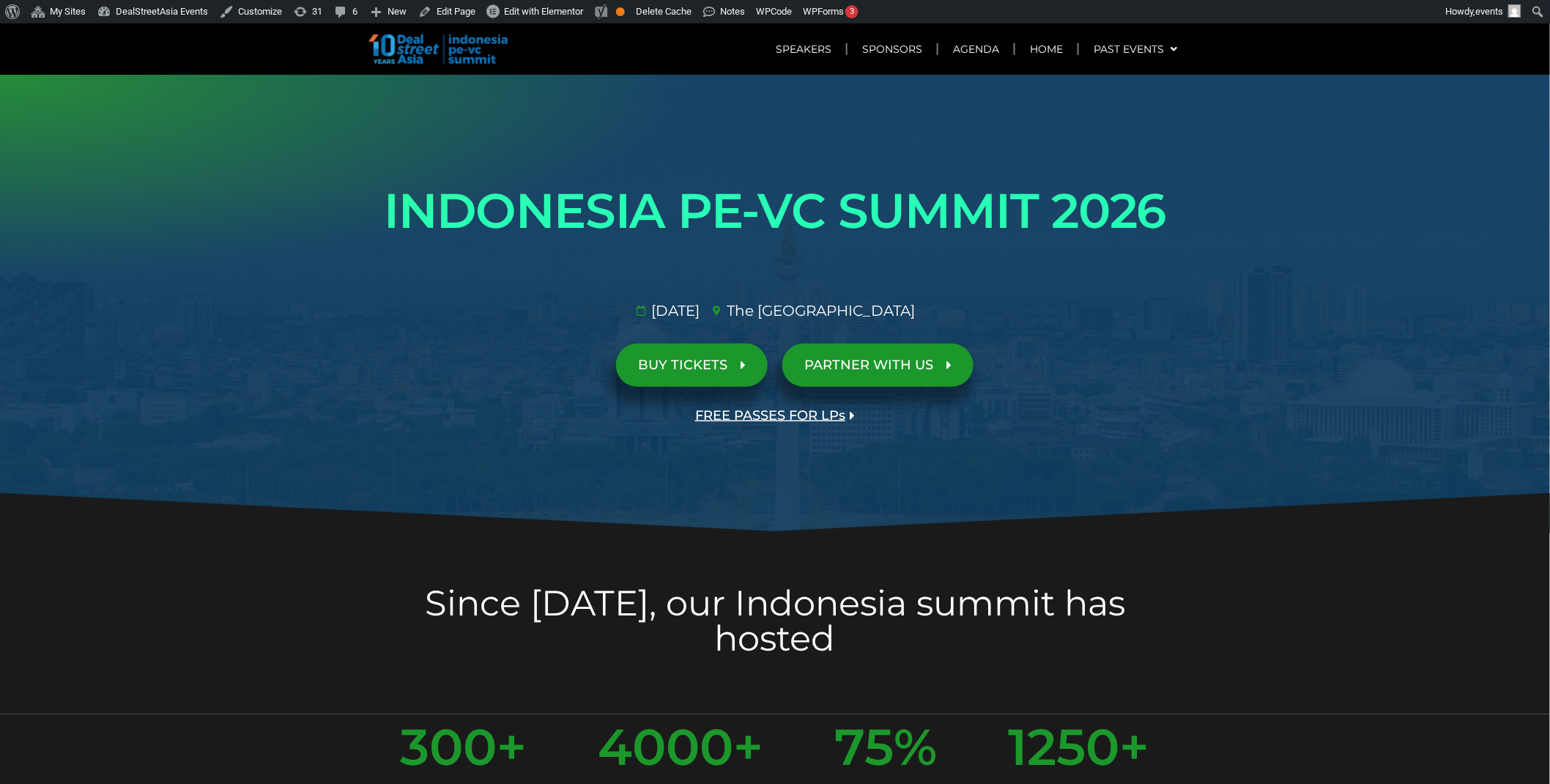
click at [770, 415] on span "FREE PASSES FOR LPs" at bounding box center [770, 416] width 150 height 14
click at [788, 423] on link "FREE PASSES FOR LPs" at bounding box center [775, 415] width 204 height 43
click at [795, 419] on span "FREE PASSES FOR LPs" at bounding box center [770, 416] width 150 height 14
click at [777, 398] on link "FREE PASSES FOR LPs" at bounding box center [775, 415] width 204 height 43
drag, startPoint x: 761, startPoint y: 429, endPoint x: 767, endPoint y: 419, distance: 11.7
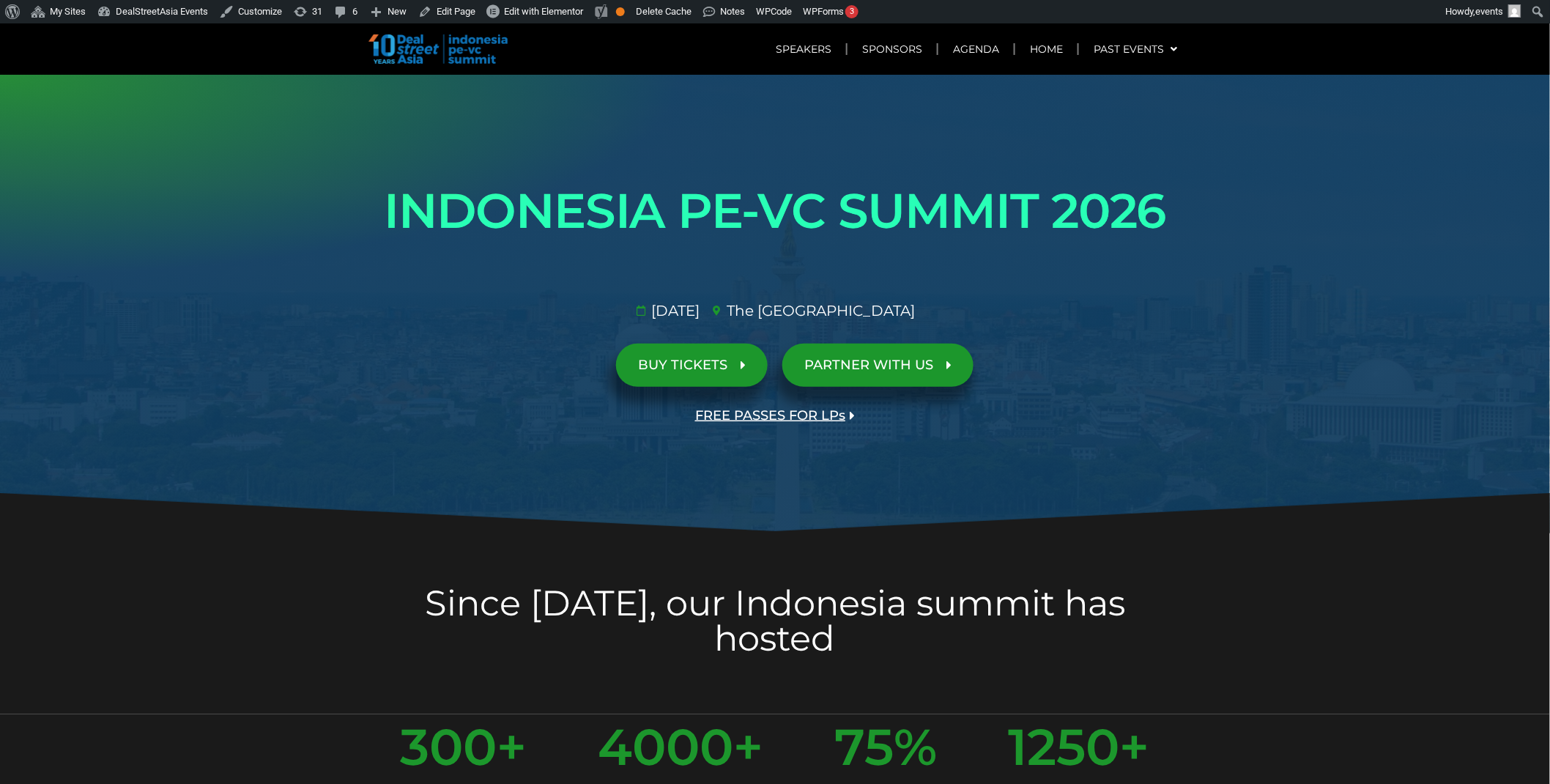
click at [761, 429] on link "FREE PASSES FOR LPs" at bounding box center [775, 415] width 204 height 43
click at [712, 415] on span "FREE PASSES FOR LPs" at bounding box center [770, 416] width 150 height 14
click at [787, 409] on span "FREE PASSES FOR LPs" at bounding box center [770, 416] width 150 height 14
click at [733, 413] on span "FREE PASSES FOR LPs" at bounding box center [770, 416] width 150 height 14
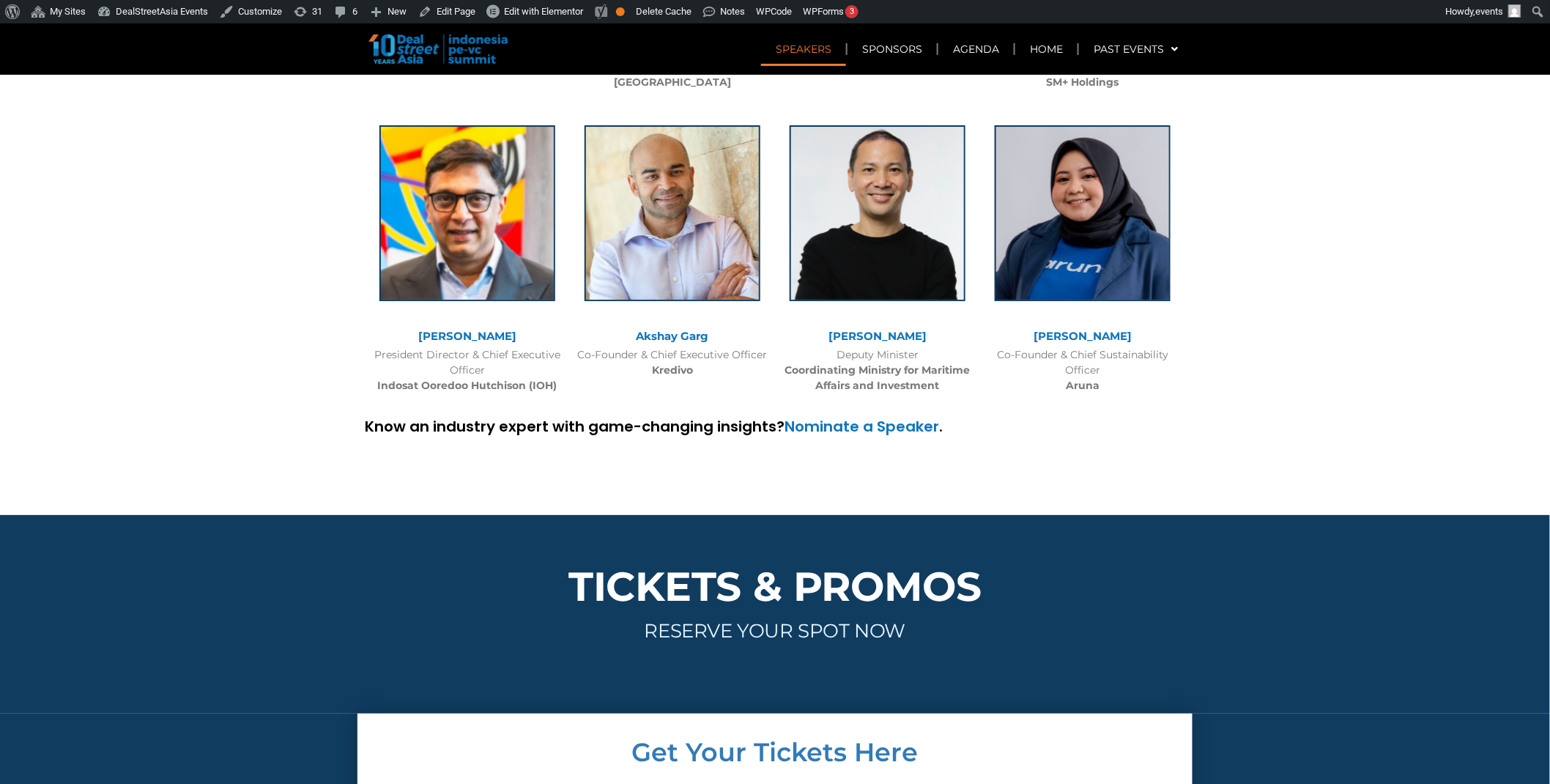
scroll to position [5882, 0]
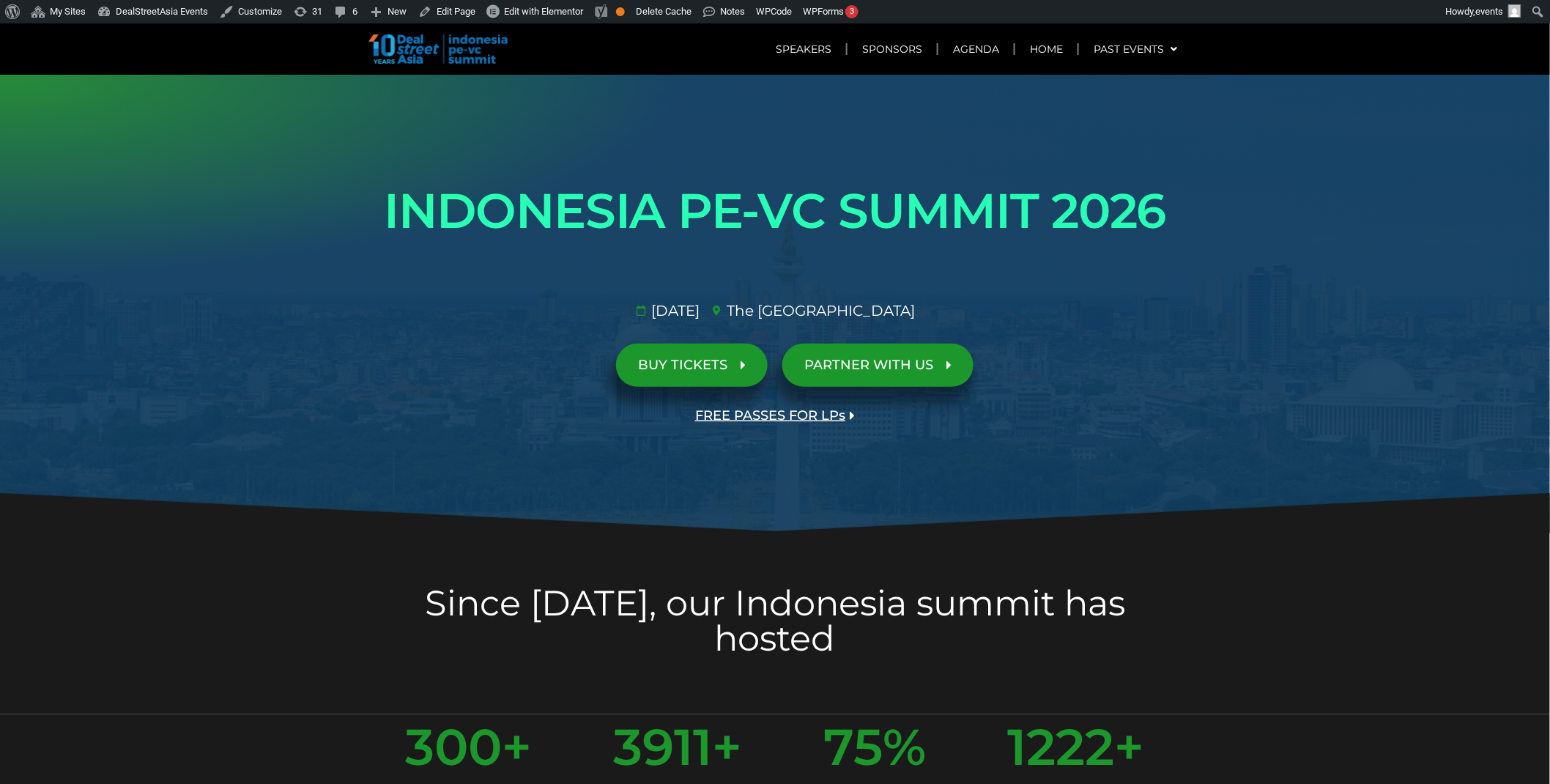
click at [748, 409] on span "FREE PASSES FOR LPs" at bounding box center [770, 416] width 150 height 14
click at [756, 418] on span "FREE PASSES FOR LPs" at bounding box center [770, 416] width 150 height 14
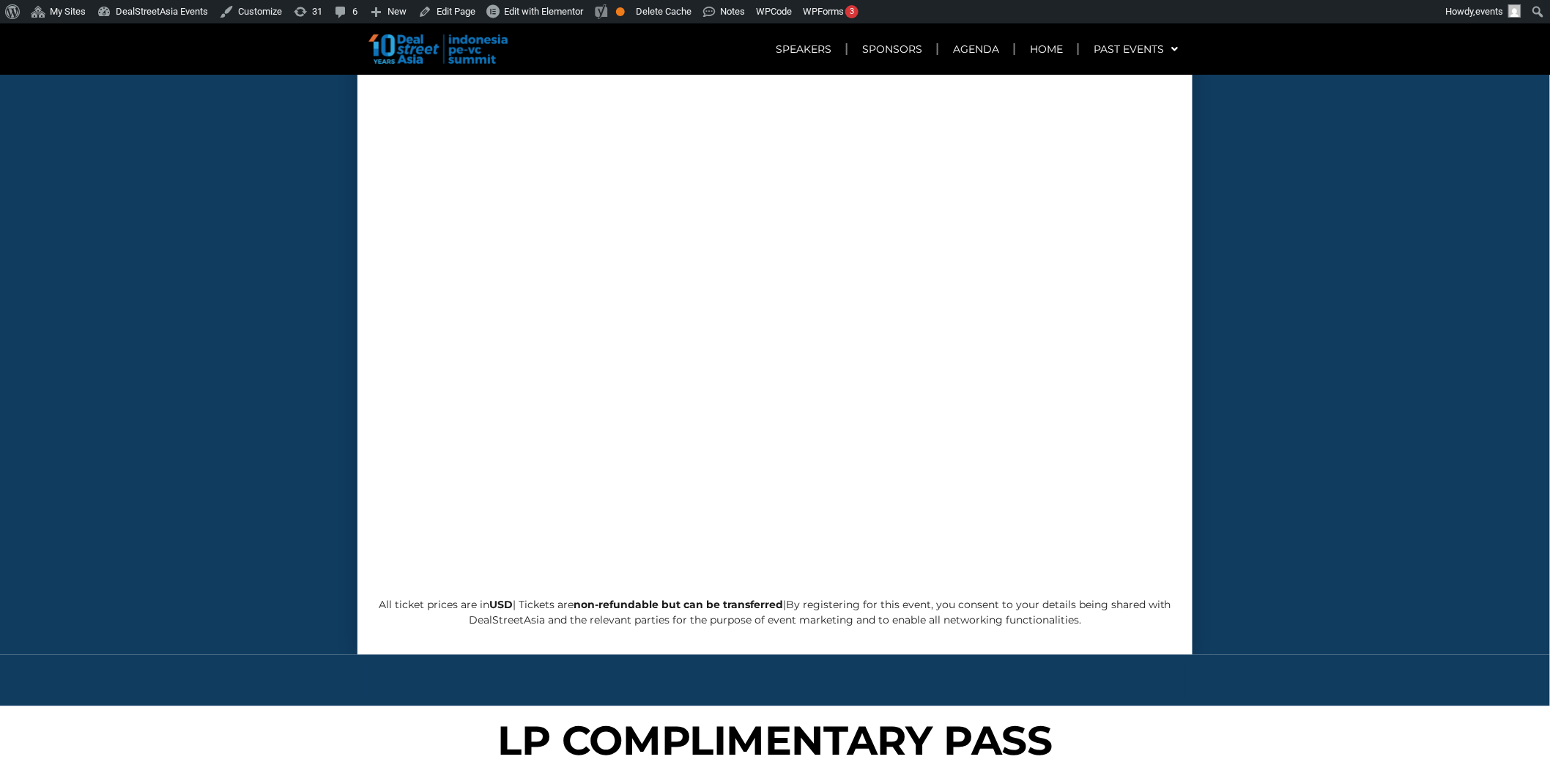
scroll to position [5724, 0]
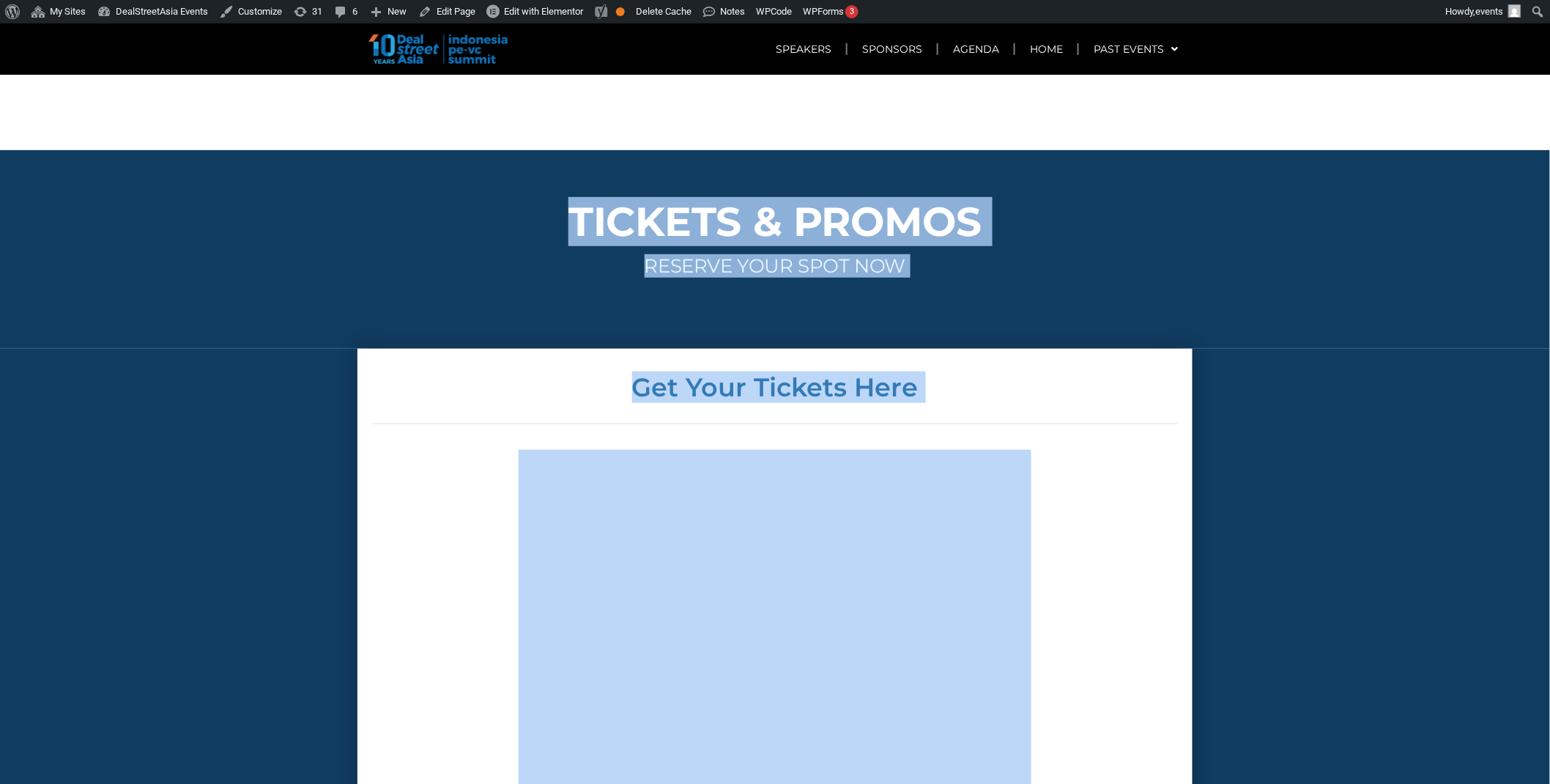
drag, startPoint x: 1548, startPoint y: 364, endPoint x: 1682, endPoint y: -95, distance: 478.2
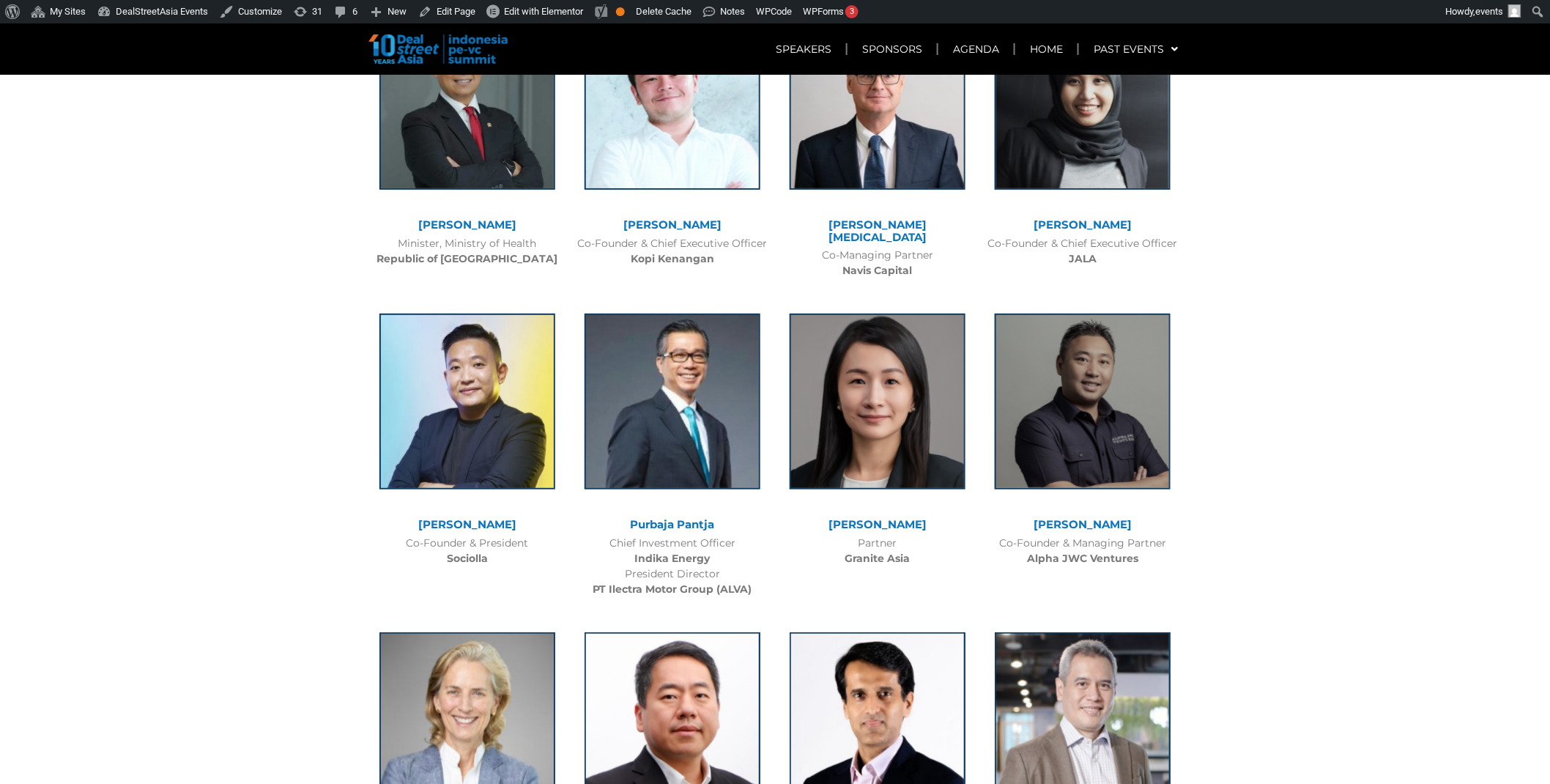
scroll to position [0, 0]
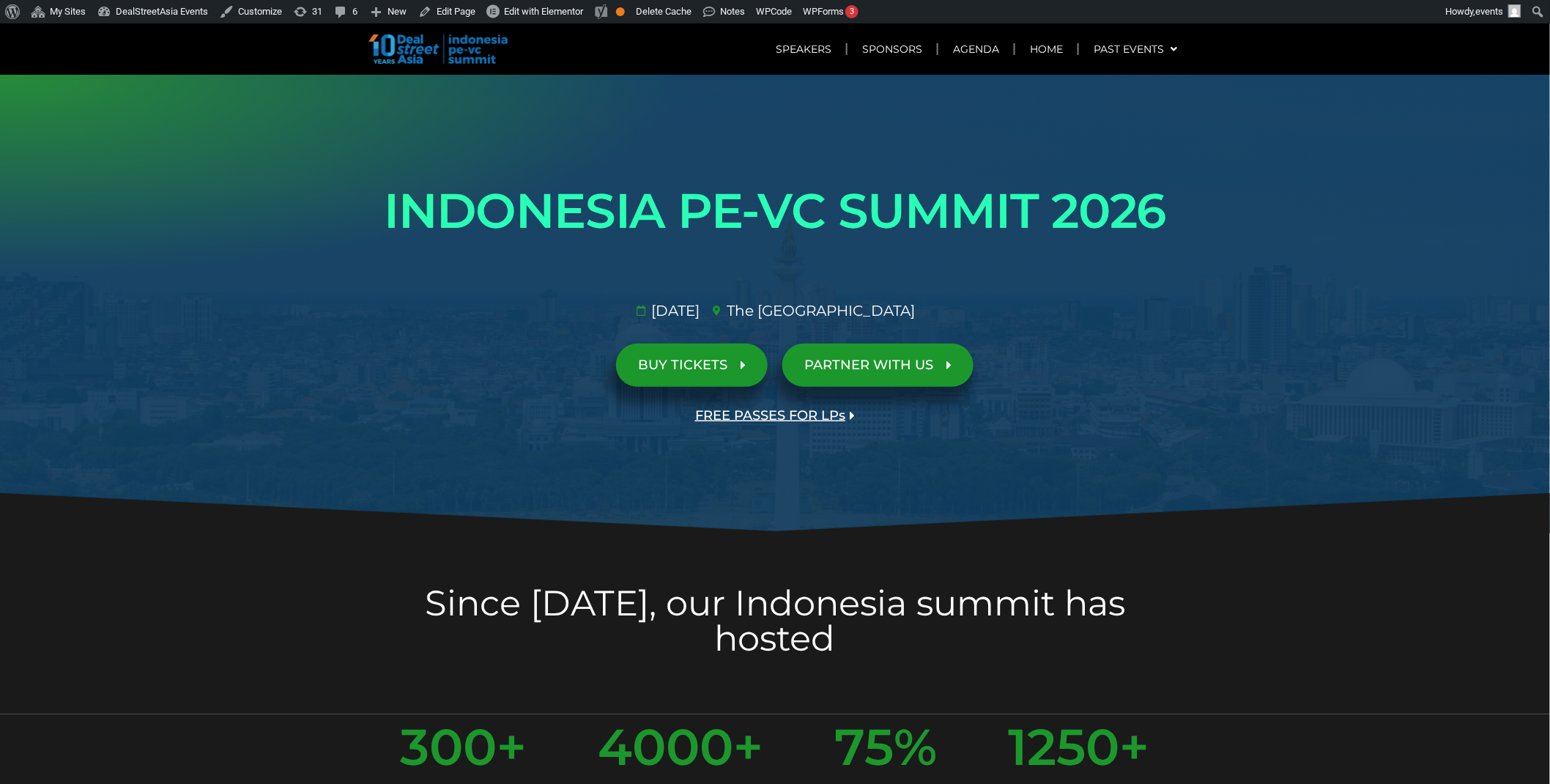
click at [1070, 374] on div "PARTNER WITH US" at bounding box center [980, 365] width 411 height 58
click at [728, 411] on span "FREE PASSES FOR LPs" at bounding box center [770, 416] width 150 height 14
click at [763, 415] on span "FREE PASSES FOR LPs" at bounding box center [770, 416] width 150 height 14
click at [782, 414] on span "FREE PASSES FOR LPs" at bounding box center [770, 416] width 150 height 14
click at [808, 414] on span "FREE PASSES FOR LPs" at bounding box center [770, 416] width 150 height 14
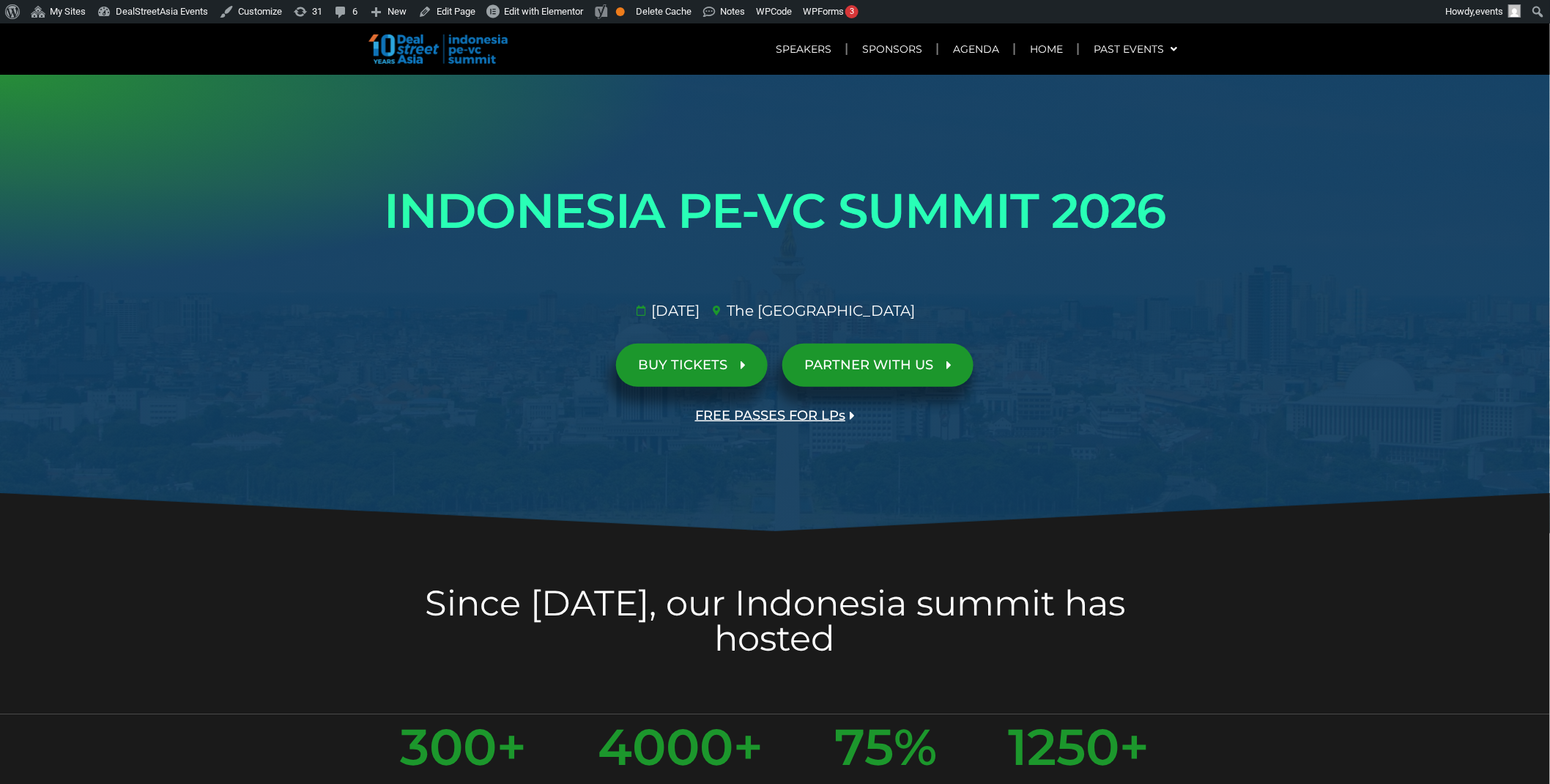
click at [738, 425] on link "FREE PASSES FOR LPs" at bounding box center [775, 415] width 204 height 43
click at [1239, 298] on div at bounding box center [775, 304] width 1550 height 458
click at [770, 415] on span "FREE PASSES FOR LPs" at bounding box center [770, 416] width 150 height 14
click at [1105, 211] on h1 "INDONESIA PE-VC SUMMIT 2026" at bounding box center [775, 211] width 820 height 82
click at [770, 411] on span "FREE PASSES FOR LPs" at bounding box center [770, 416] width 150 height 14
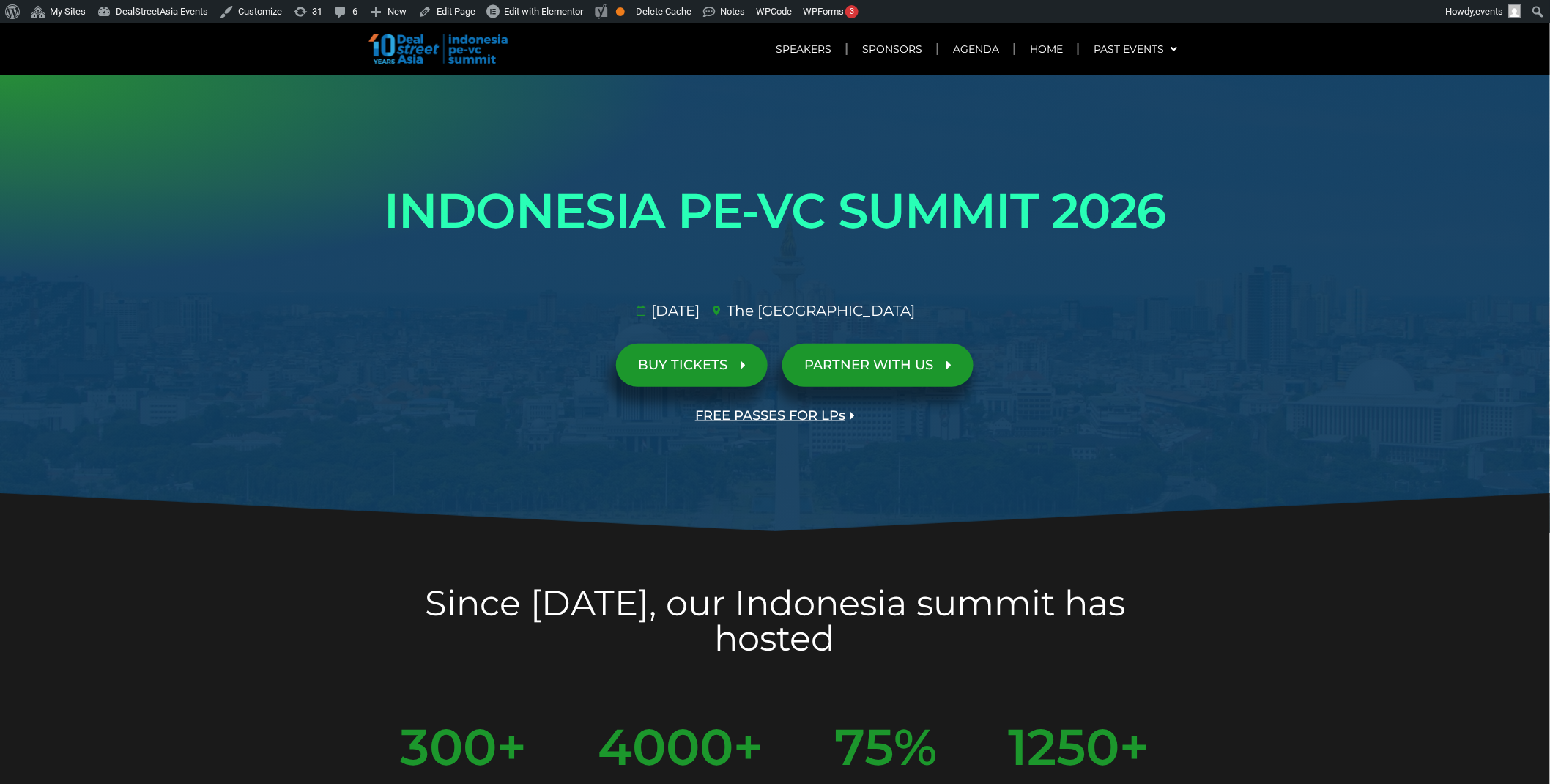
click at [733, 416] on span "FREE PASSES FOR LPs" at bounding box center [770, 416] width 150 height 14
click at [764, 411] on span "FREE PASSES FOR LPs" at bounding box center [770, 416] width 150 height 14
click at [741, 404] on link "FREE PASSES FOR LPs" at bounding box center [775, 415] width 204 height 43
click at [777, 416] on span "FREE PASSES FOR LPs" at bounding box center [770, 416] width 150 height 14
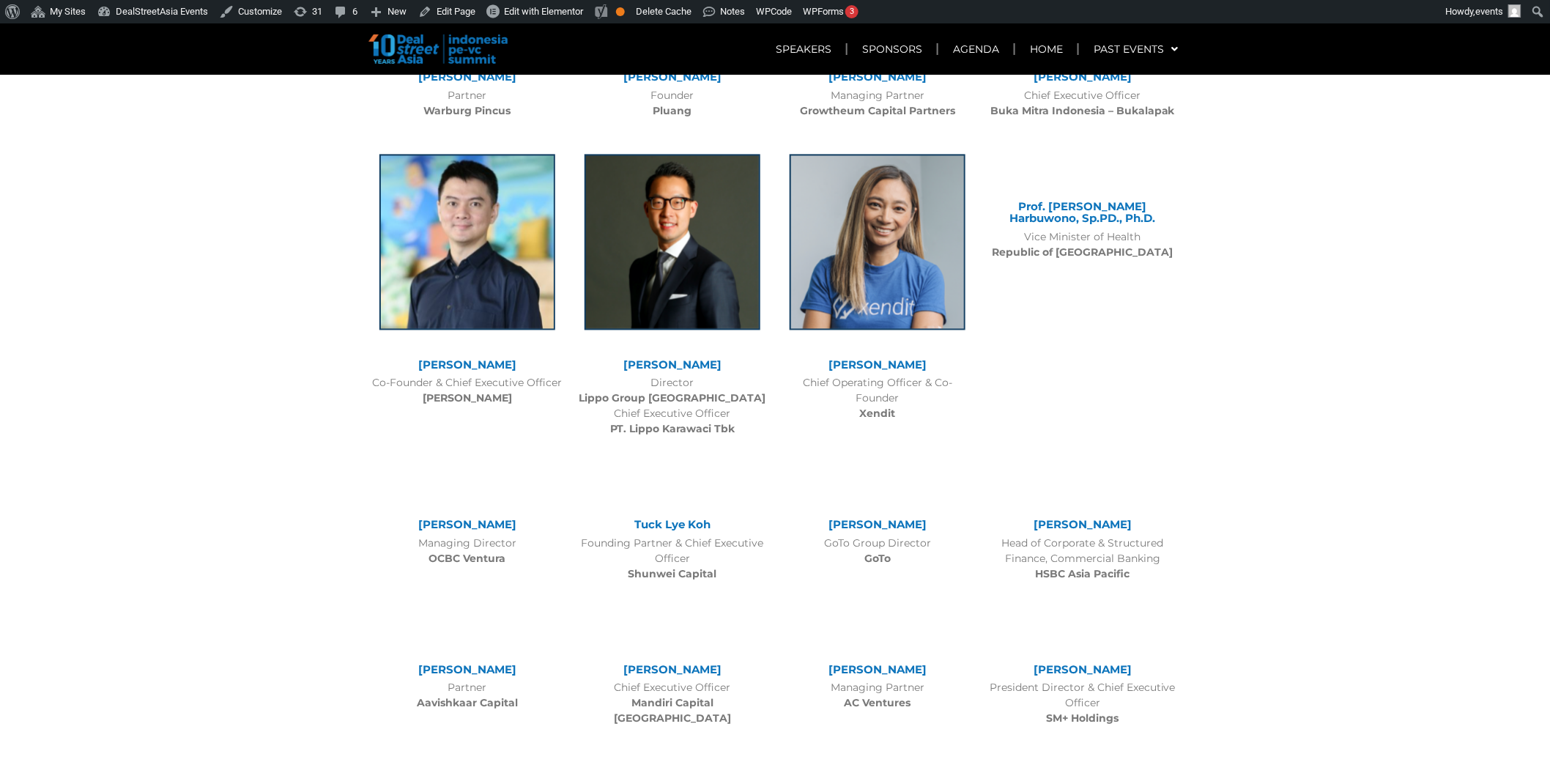
scroll to position [4495, 0]
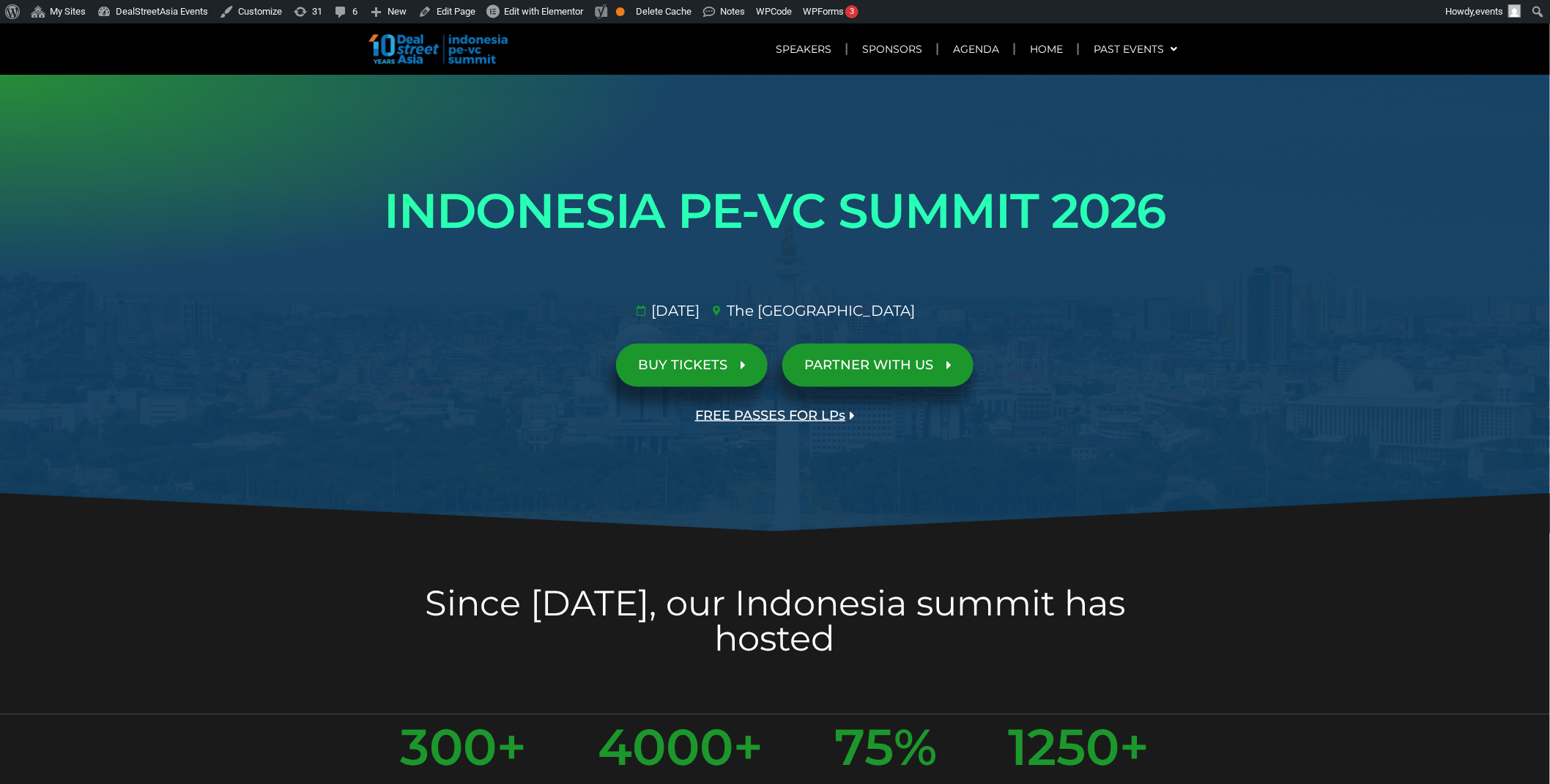
click at [770, 409] on span "FREE PASSES FOR LPs" at bounding box center [770, 416] width 150 height 14
click at [769, 429] on link "FREE PASSES FOR LPs" at bounding box center [775, 415] width 204 height 43
click at [819, 413] on span "FREE PASSES FOR LPs" at bounding box center [770, 416] width 150 height 14
click at [751, 405] on link "FREE PASSES FOR LPs" at bounding box center [775, 415] width 204 height 43
click at [761, 417] on span "FREE PASSES FOR LPs" at bounding box center [770, 416] width 150 height 14
